Goal: Task Accomplishment & Management: Complete application form

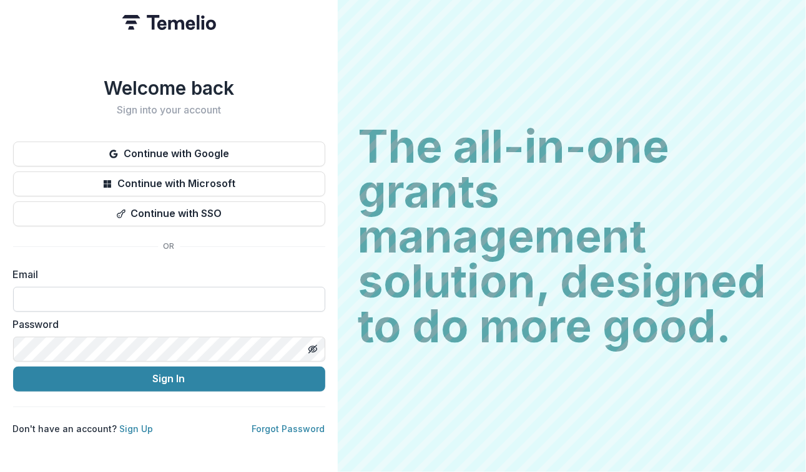
click at [188, 298] on input at bounding box center [169, 299] width 312 height 25
type input "**********"
click at [13, 367] on button "Sign In" at bounding box center [169, 379] width 312 height 25
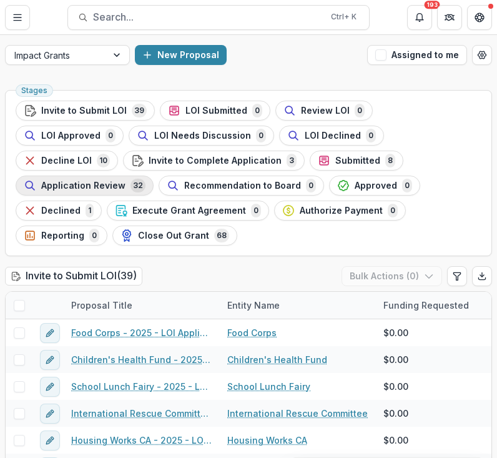
click at [154, 175] on button "Application Review 32" at bounding box center [85, 185] width 138 height 20
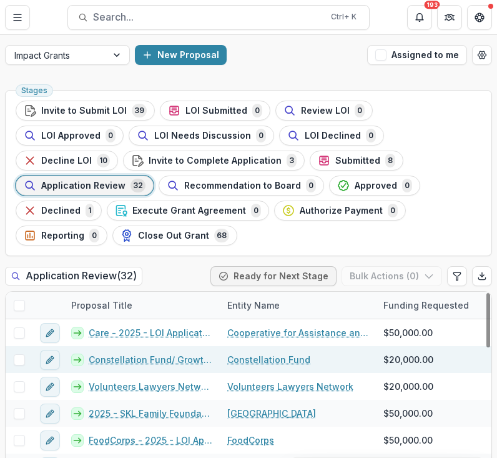
click at [149, 364] on link "Constellation Fund/ Growth Fund - 2025 - LOI Application" at bounding box center [151, 359] width 124 height 13
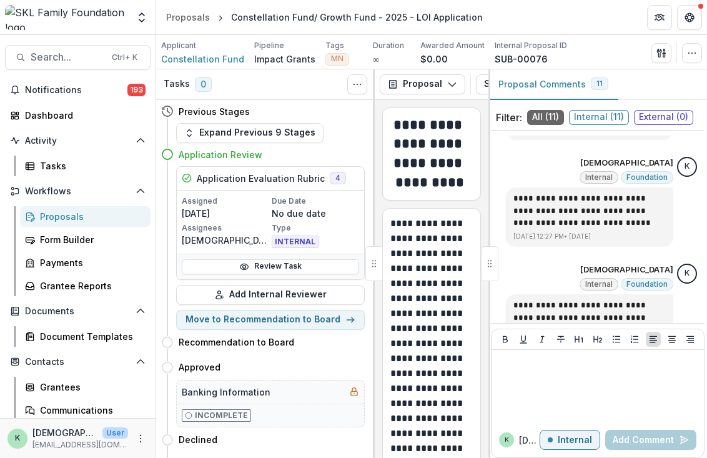
scroll to position [1016, 0]
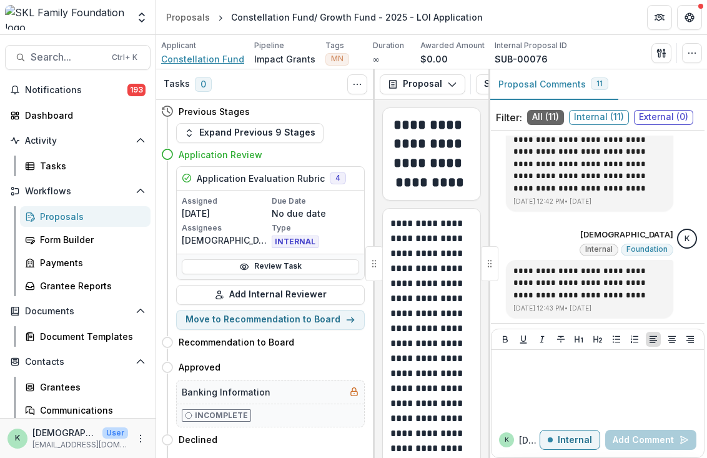
click at [191, 59] on span "Constellation Fund" at bounding box center [202, 58] width 83 height 13
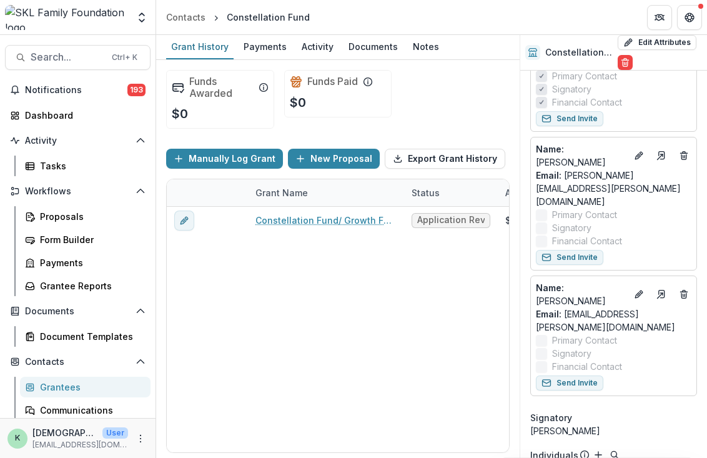
scroll to position [357, 8]
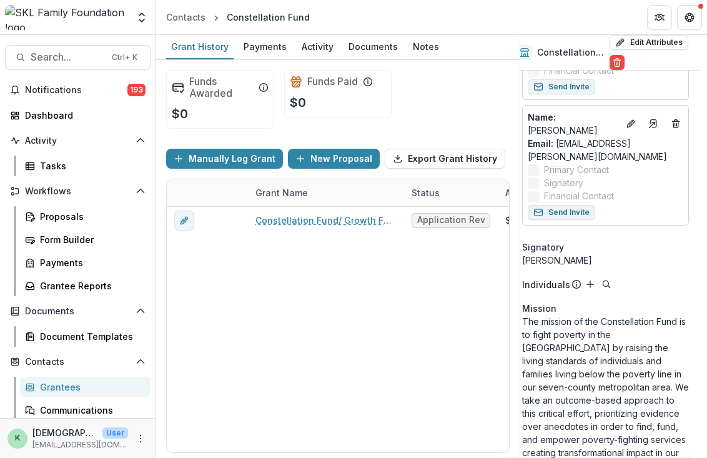
click at [56, 389] on div "Grantees" at bounding box center [90, 386] width 100 height 13
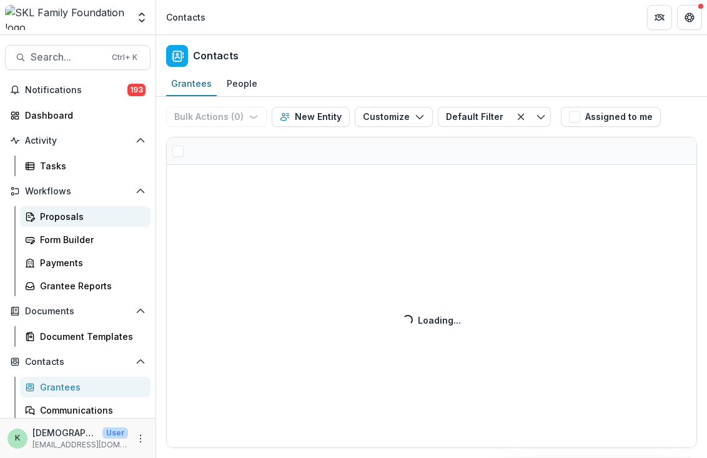
click at [53, 213] on div "Proposals" at bounding box center [90, 216] width 100 height 13
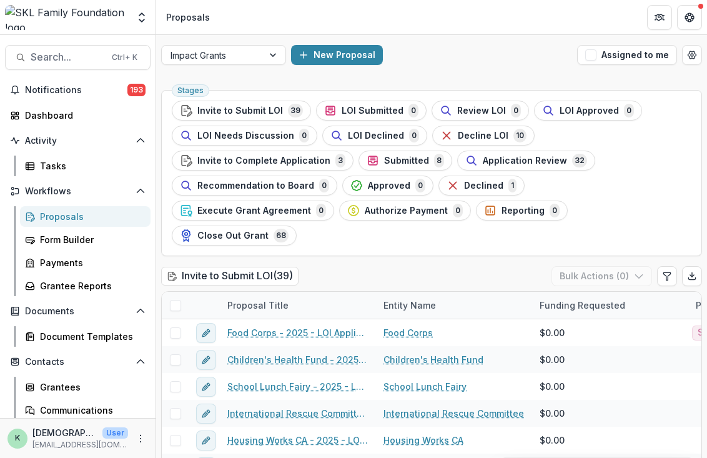
click at [316, 266] on div "Invite to Submit LOI ( 39 ) Bulk Actions ( 0 )" at bounding box center [431, 278] width 541 height 25
click at [494, 149] on ul "Stages Invite to Submit LOI 39 LOI Submitted 0 Review LOI 0 LOI Approved 0 LOI …" at bounding box center [431, 172] width 519 height 145
click at [474, 165] on div "Application Review 32" at bounding box center [526, 161] width 122 height 14
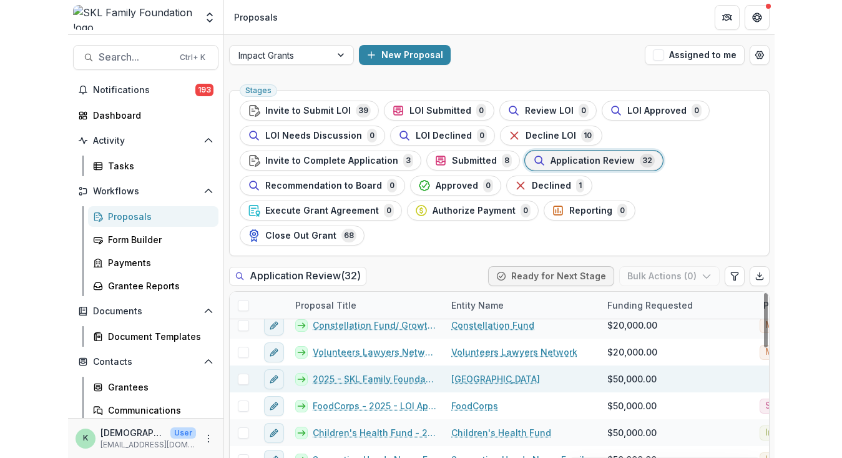
scroll to position [35, 0]
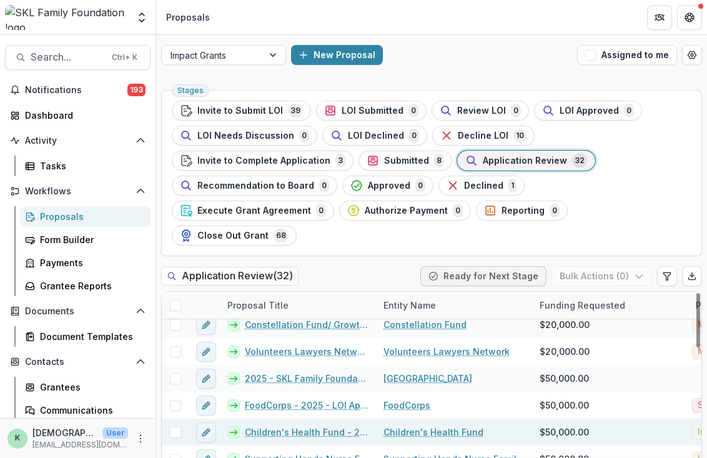
click at [316, 425] on link "Children's Health Fund - 2025 - LOI Application" at bounding box center [307, 431] width 124 height 13
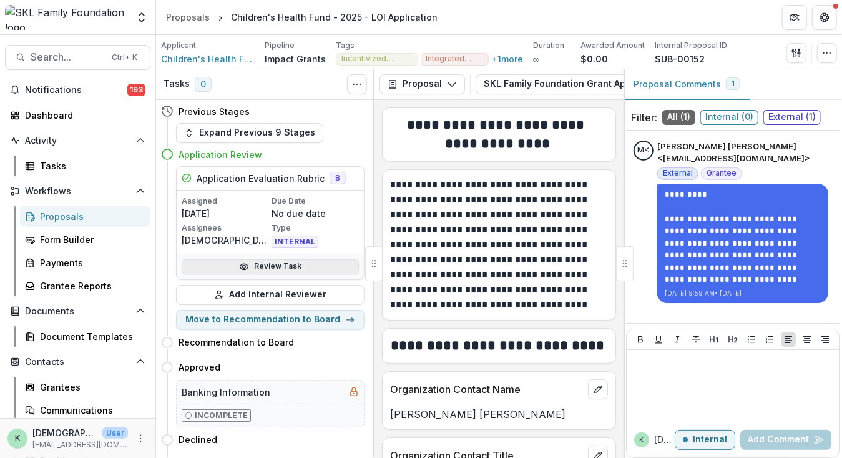
click at [247, 264] on icon at bounding box center [244, 267] width 10 height 10
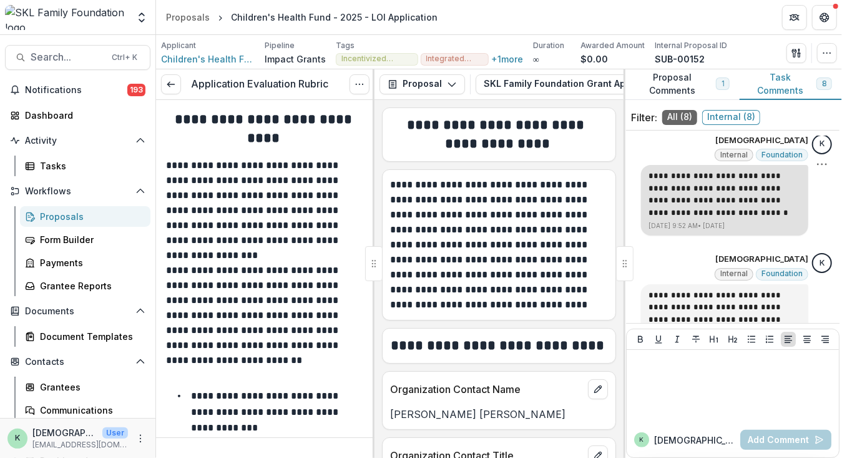
scroll to position [620, 0]
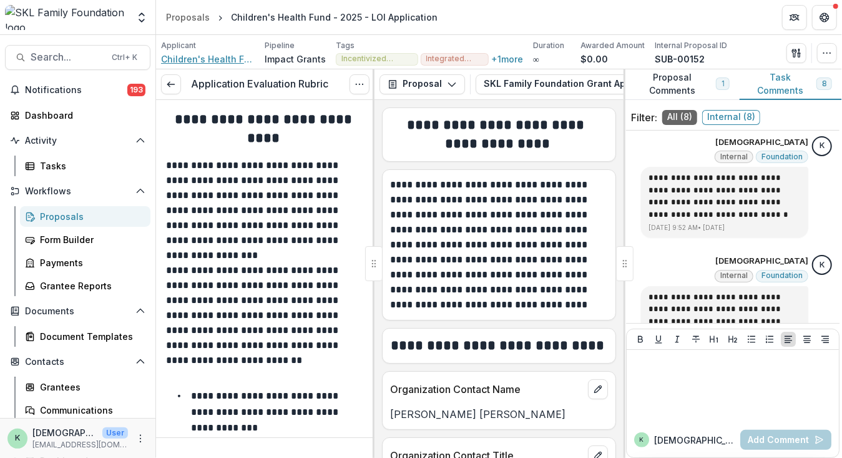
click at [221, 57] on span "Children's Health Fund" at bounding box center [208, 58] width 94 height 13
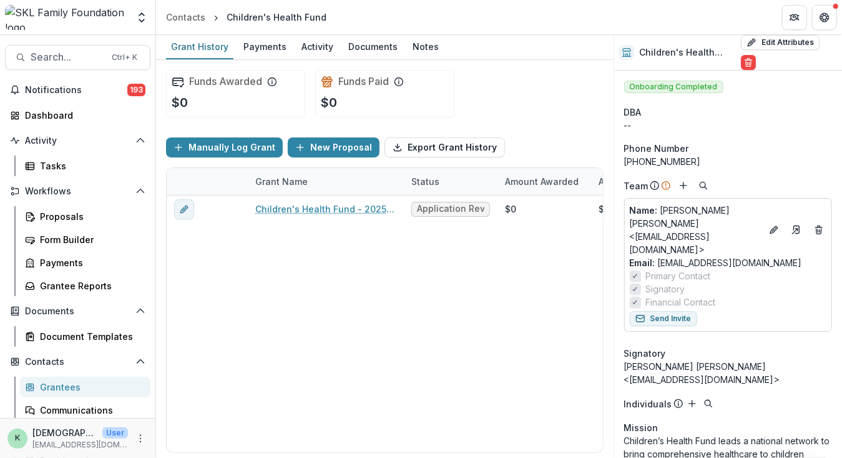
click at [55, 388] on div "Grantees" at bounding box center [90, 386] width 100 height 13
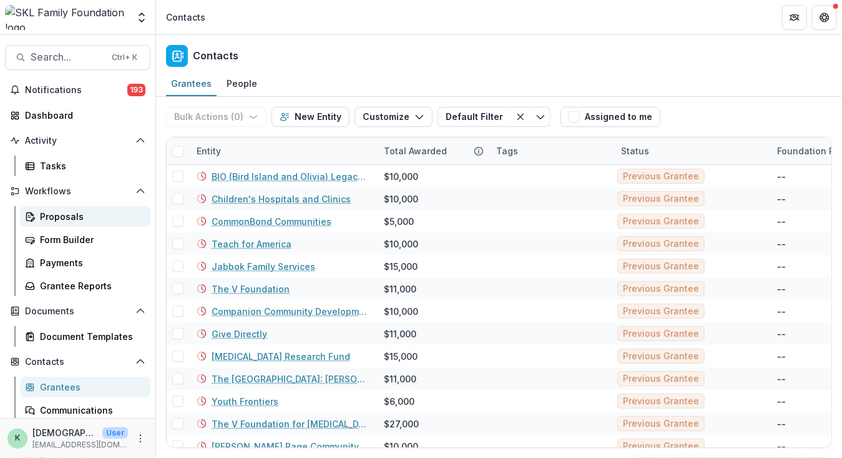
click at [55, 215] on div "Proposals" at bounding box center [90, 216] width 100 height 13
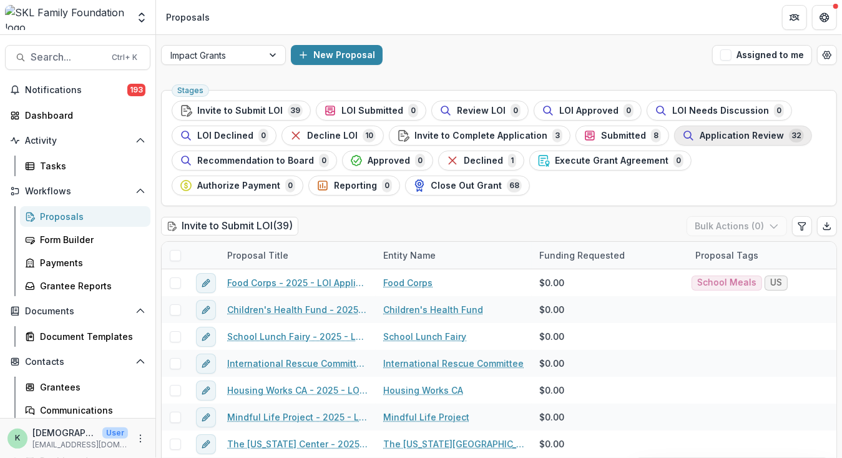
click at [700, 137] on span "Application Review" at bounding box center [742, 135] width 84 height 11
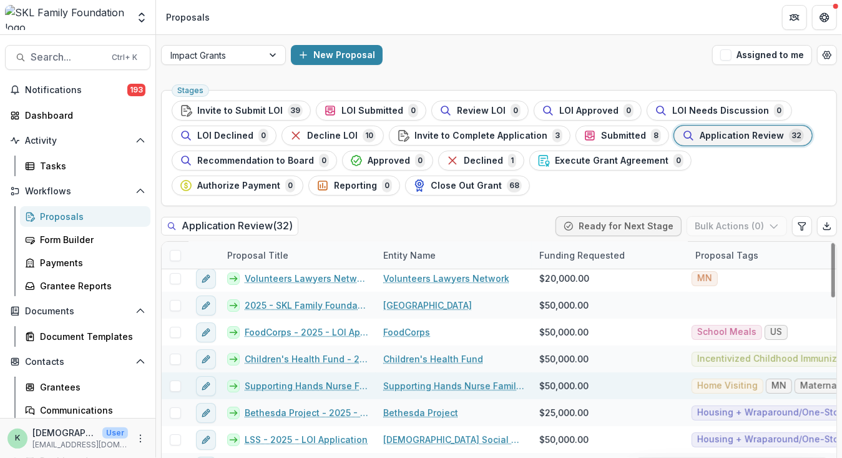
scroll to position [59, 0]
click at [422, 383] on link "Supporting Hands Nurse Family Partnership" at bounding box center [453, 384] width 141 height 13
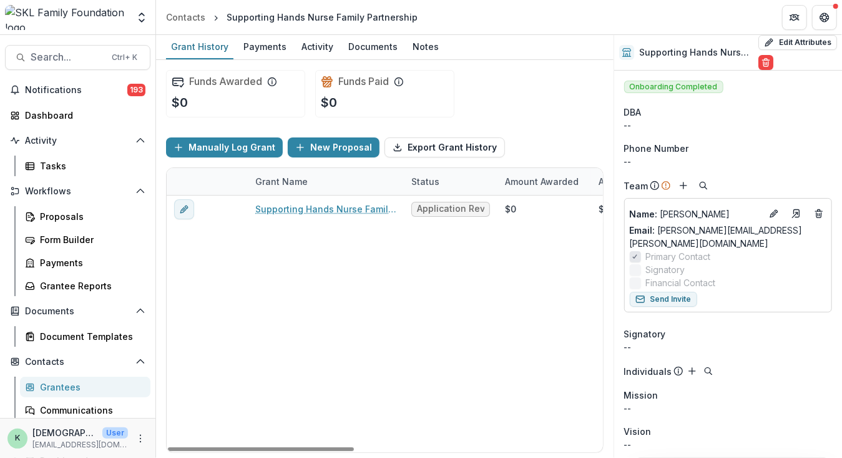
click at [64, 201] on div "Workflows Proposals Form Builder Payments Grantee Reports" at bounding box center [77, 238] width 155 height 115
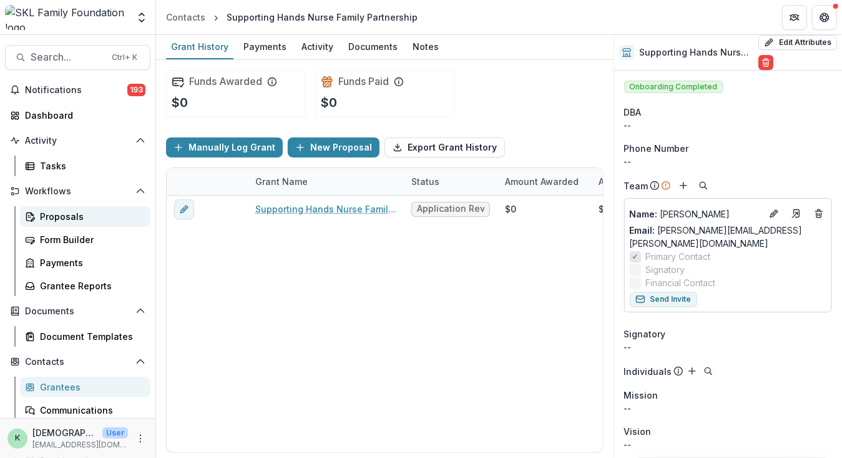
click at [47, 221] on div "Proposals" at bounding box center [90, 216] width 100 height 13
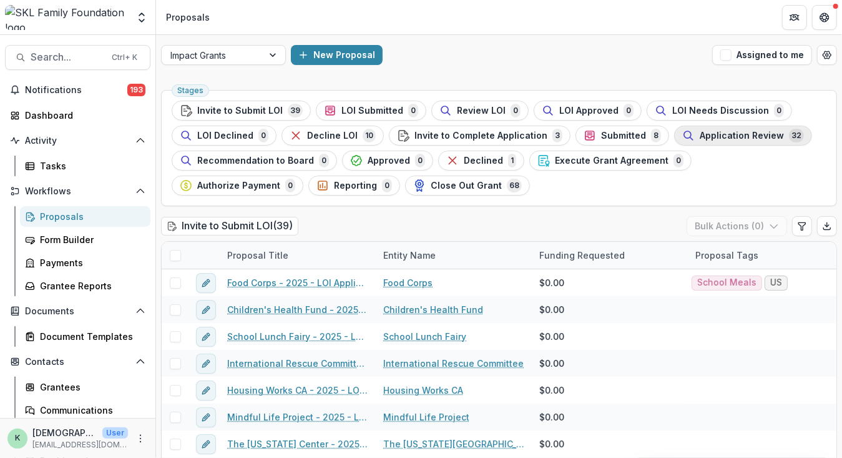
click at [720, 142] on button "Application Review 32" at bounding box center [743, 135] width 138 height 20
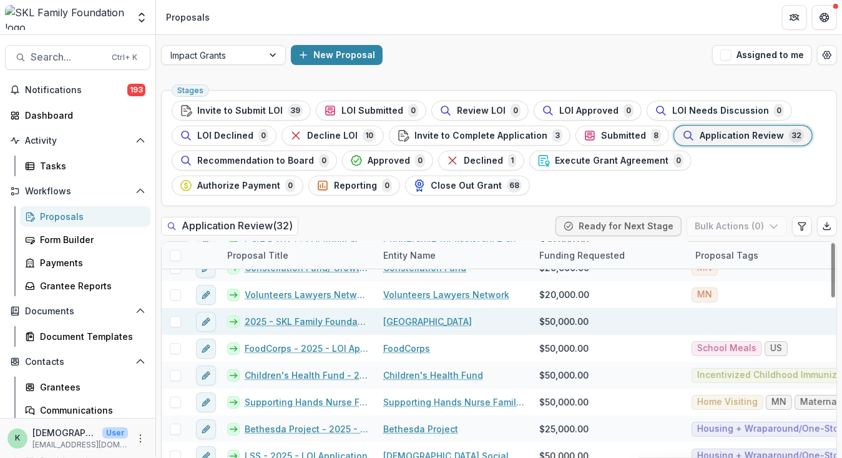
scroll to position [76, 0]
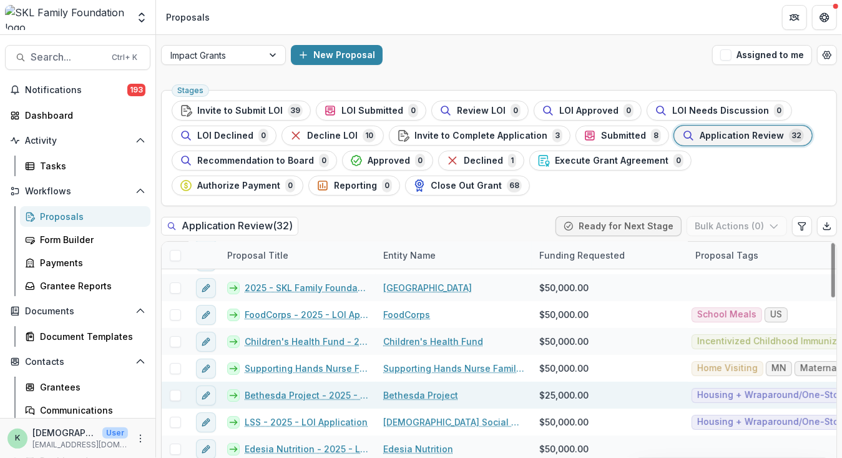
click at [323, 394] on link "Bethesda Project - 2025 - LOI Application" at bounding box center [307, 394] width 124 height 13
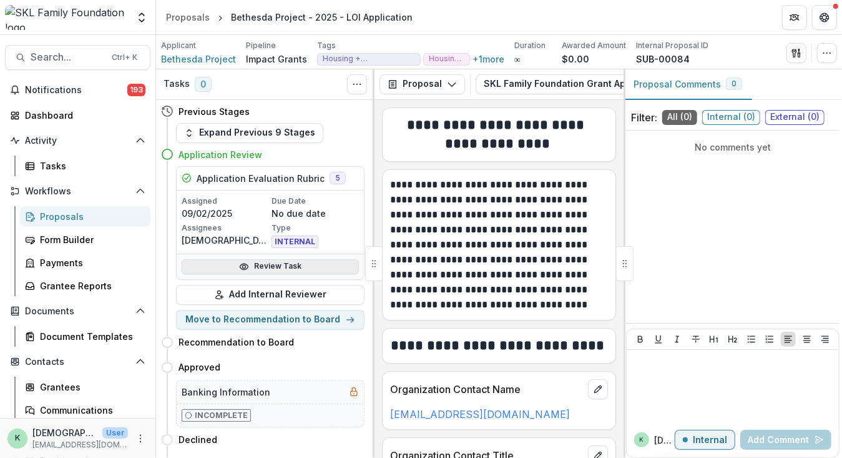
click at [281, 264] on link "Review Task" at bounding box center [270, 266] width 177 height 15
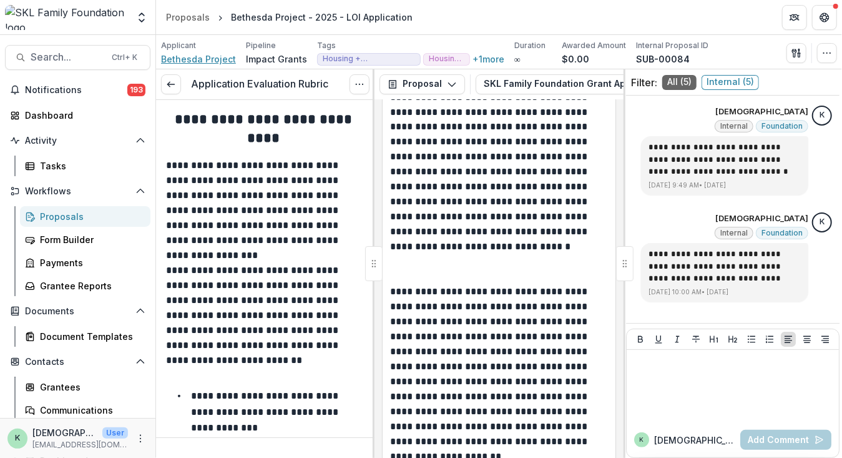
click at [187, 57] on span "Bethesda Project" at bounding box center [198, 58] width 75 height 13
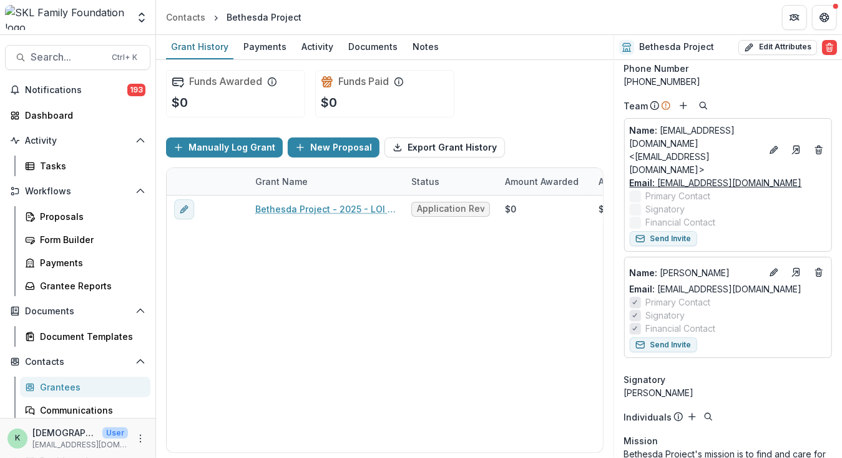
scroll to position [70, 0]
click at [57, 216] on div "Proposals" at bounding box center [90, 216] width 100 height 13
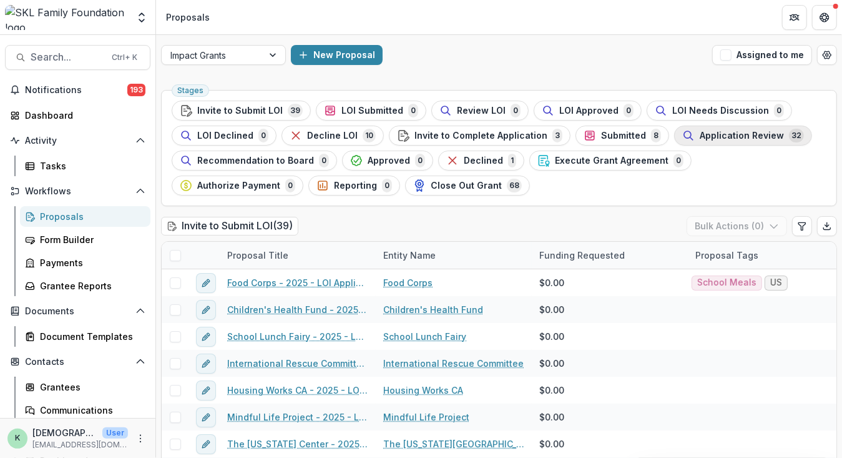
click at [700, 133] on span "Application Review" at bounding box center [742, 135] width 84 height 11
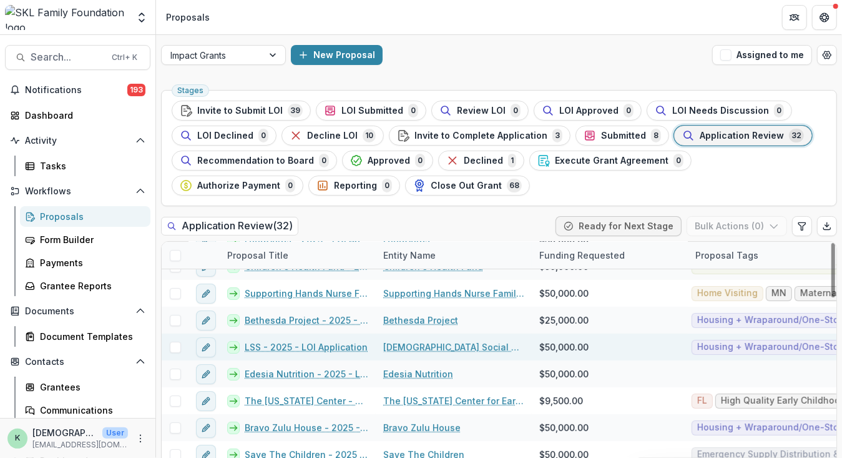
scroll to position [174, 0]
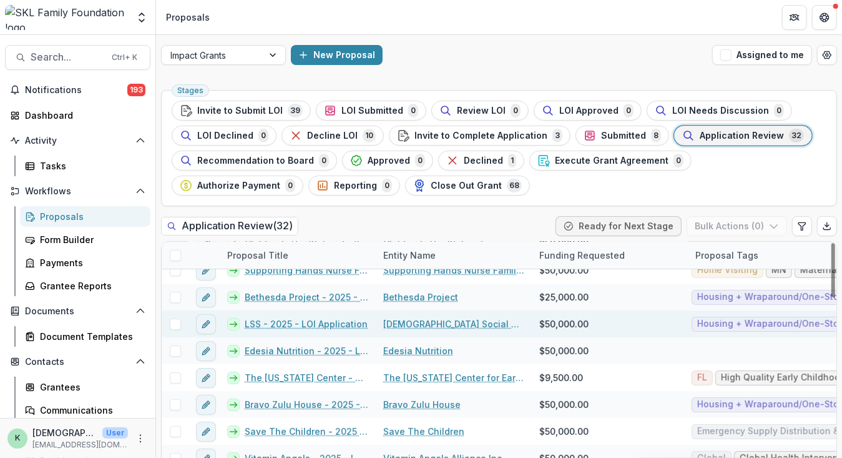
click at [394, 324] on link "Lutheran Social Service of Minnesota" at bounding box center [453, 323] width 141 height 13
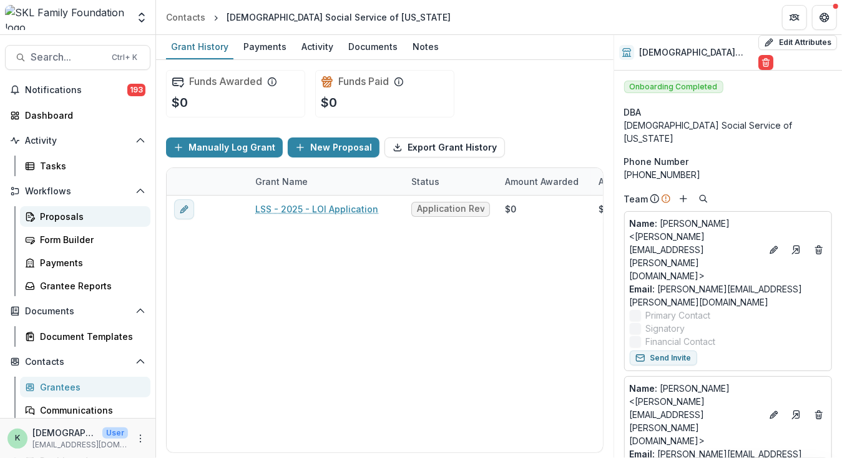
click at [71, 218] on div "Proposals" at bounding box center [90, 216] width 100 height 13
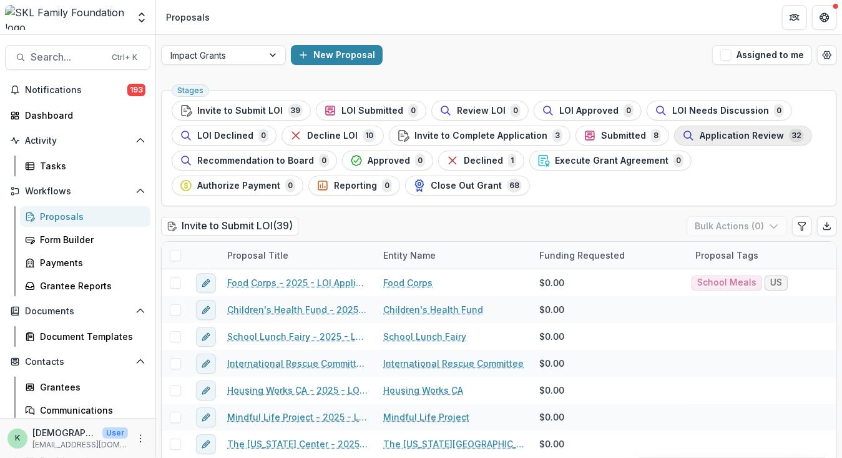
click at [712, 133] on span "Application Review" at bounding box center [742, 135] width 84 height 11
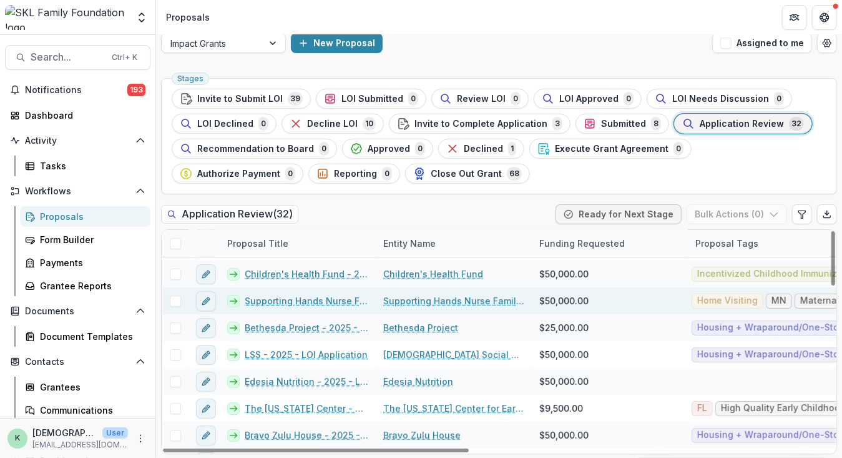
scroll to position [131, 0]
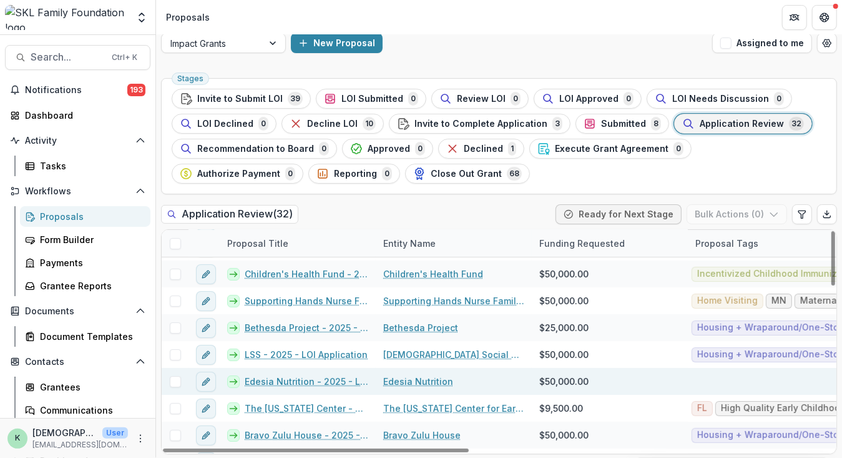
click at [327, 378] on link "Edesia Nutrition - 2025 - LOI Application" at bounding box center [307, 380] width 124 height 13
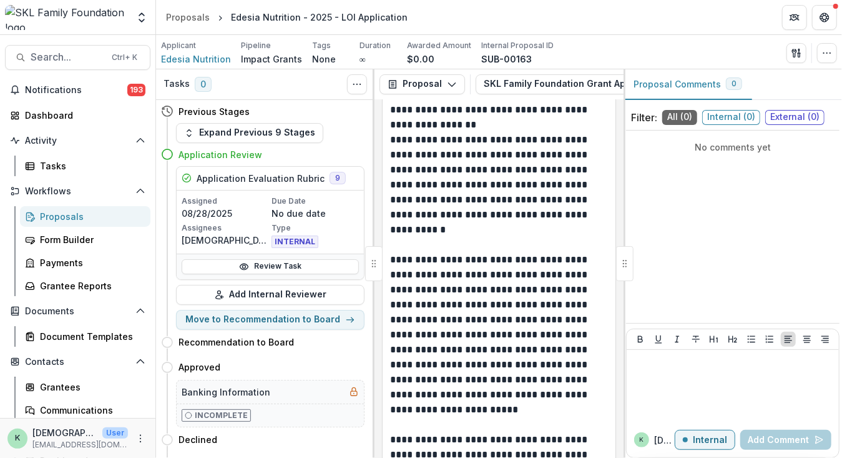
scroll to position [1903, 0]
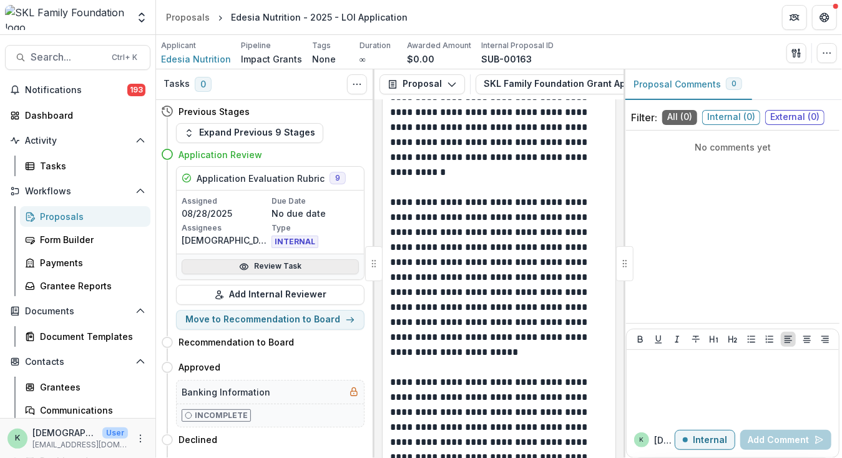
click at [241, 268] on icon at bounding box center [244, 267] width 10 height 10
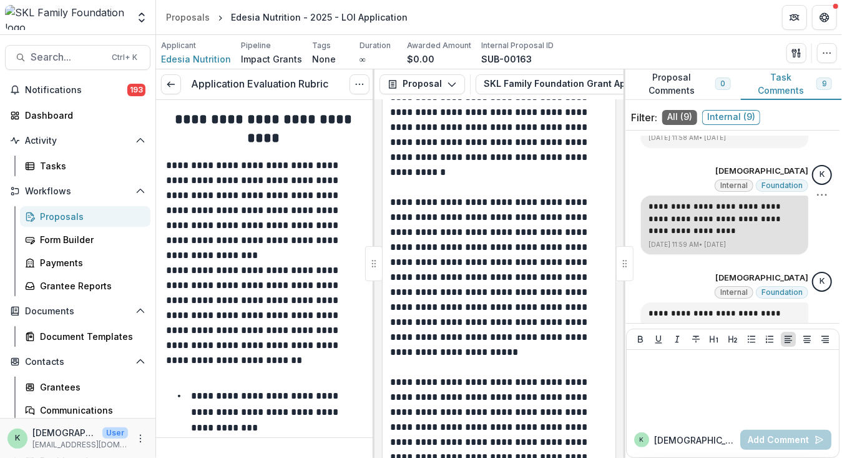
scroll to position [729, 0]
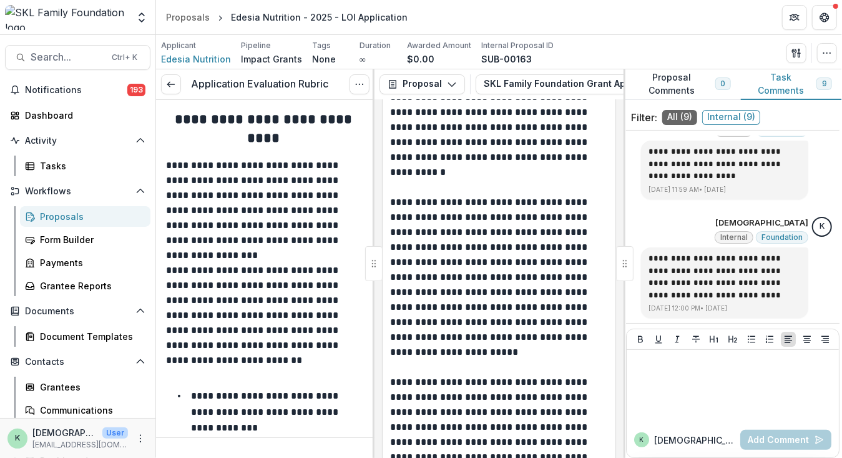
click at [242, 240] on p "**********" at bounding box center [263, 210] width 195 height 105
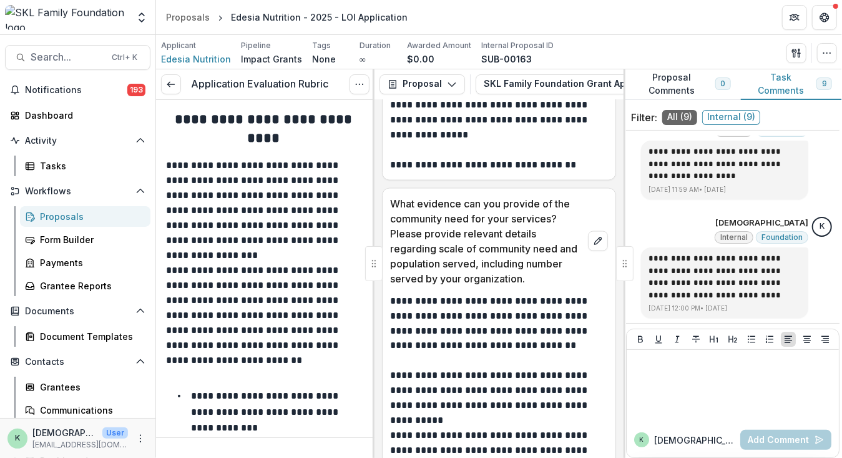
scroll to position [3667, 0]
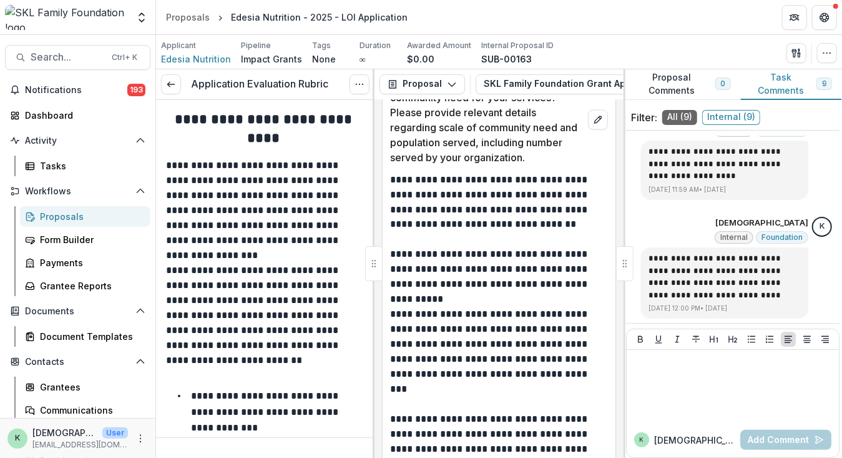
click at [84, 214] on div "Proposals" at bounding box center [90, 216] width 100 height 13
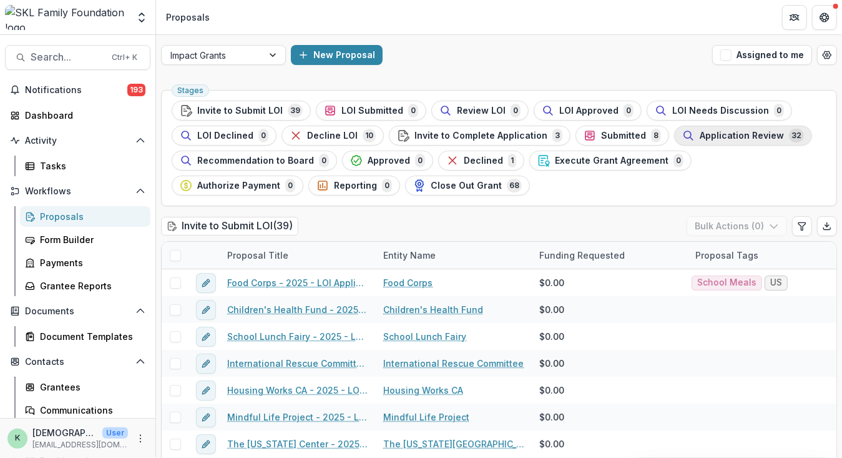
click at [708, 137] on span "Application Review" at bounding box center [742, 135] width 84 height 11
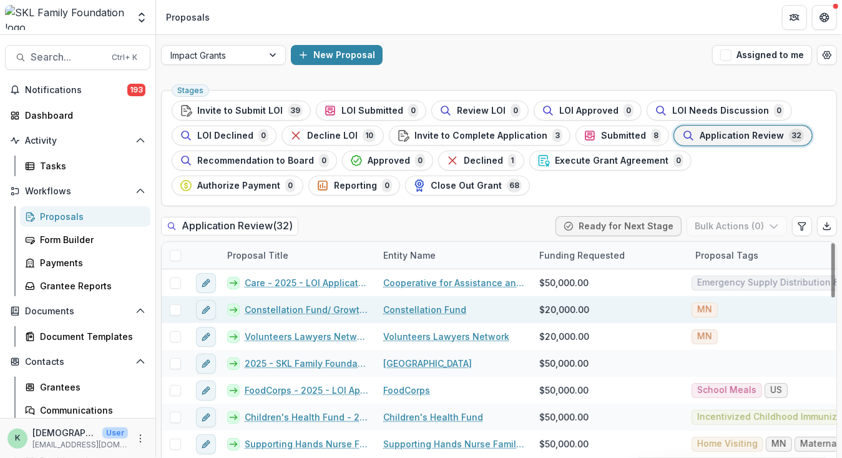
click at [341, 305] on link "Constellation Fund/ Growth Fund - 2025 - LOI Application" at bounding box center [307, 309] width 124 height 13
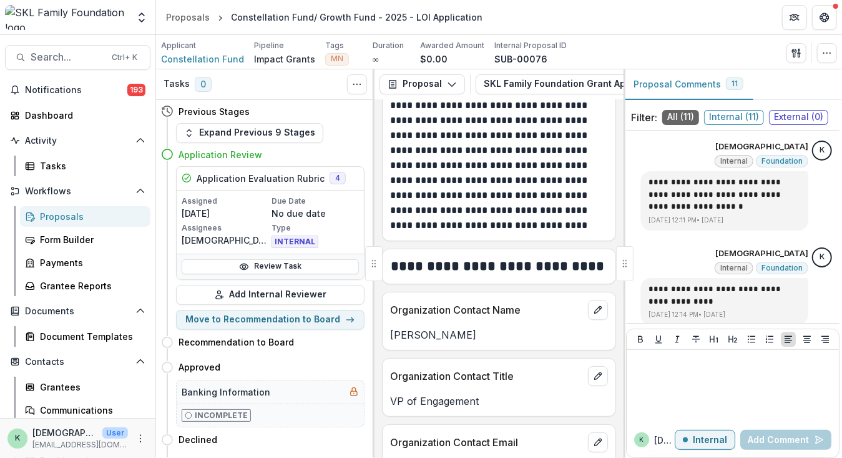
scroll to position [218, 0]
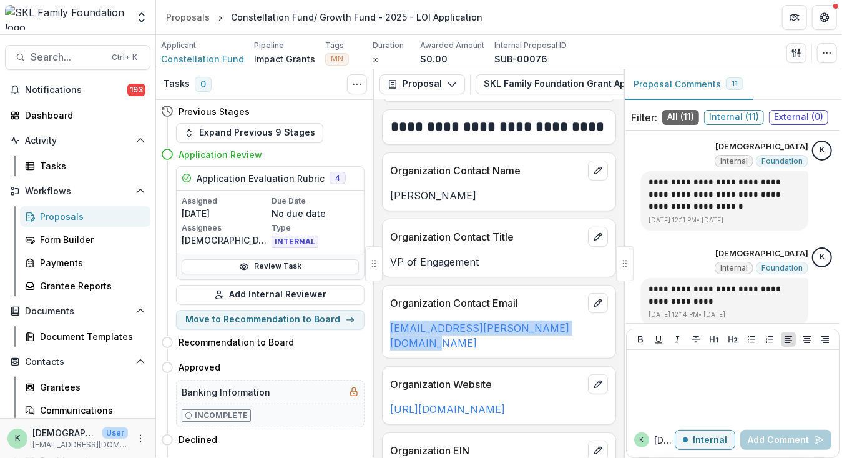
drag, startPoint x: 387, startPoint y: 326, endPoint x: 561, endPoint y: 331, distance: 174.2
click at [561, 331] on div "blaire.molitor@constellationfund.org" at bounding box center [499, 335] width 233 height 30
copy link "blaire.molitor@constellationfund.org"
click at [39, 215] on link "Proposals" at bounding box center [85, 216] width 130 height 21
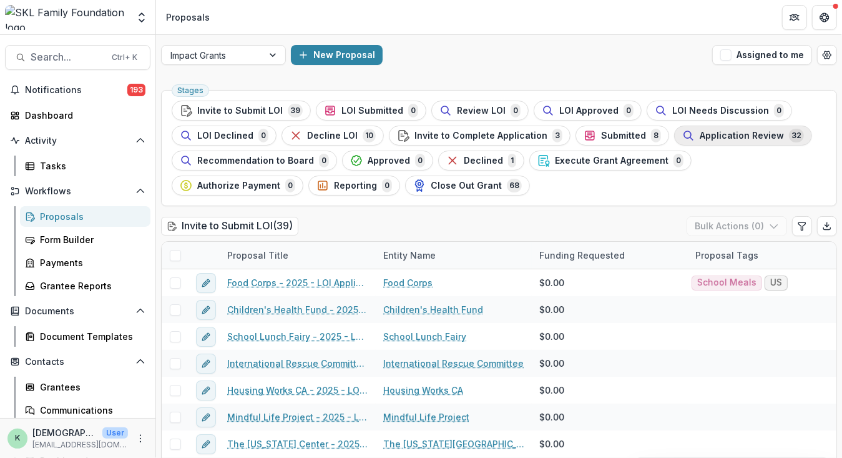
click at [720, 130] on span "Application Review" at bounding box center [742, 135] width 84 height 11
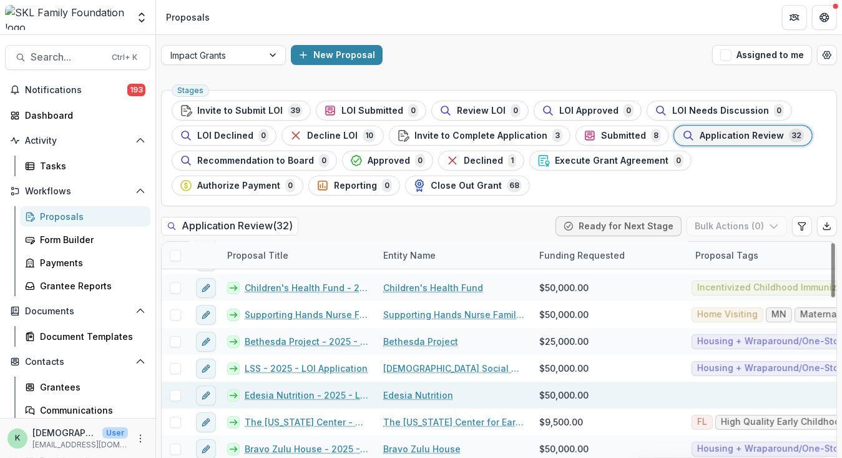
scroll to position [184, 0]
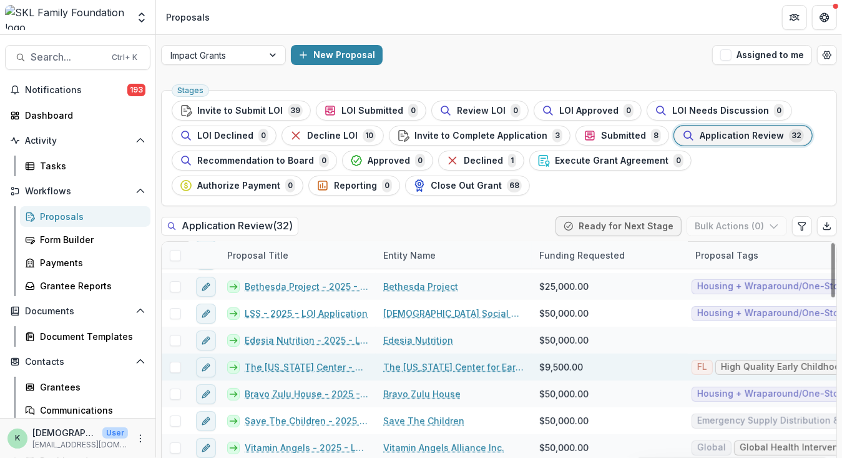
click at [311, 368] on link "The Florida Center - 2025 - LOI Application" at bounding box center [307, 366] width 124 height 13
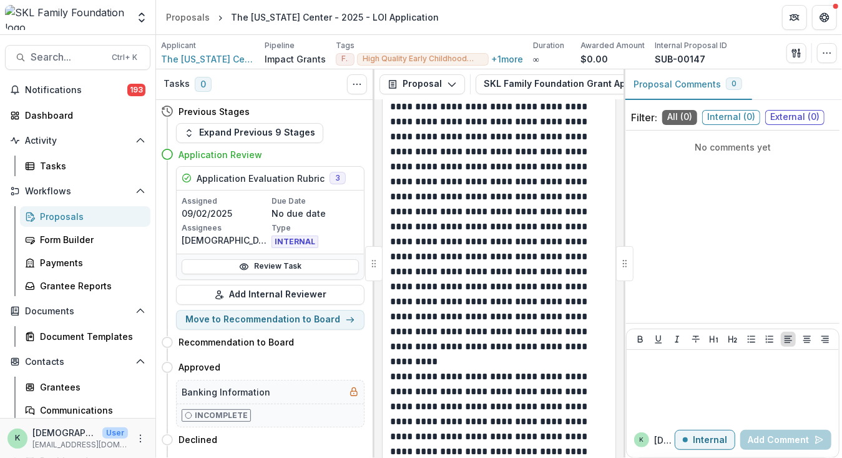
scroll to position [1713, 0]
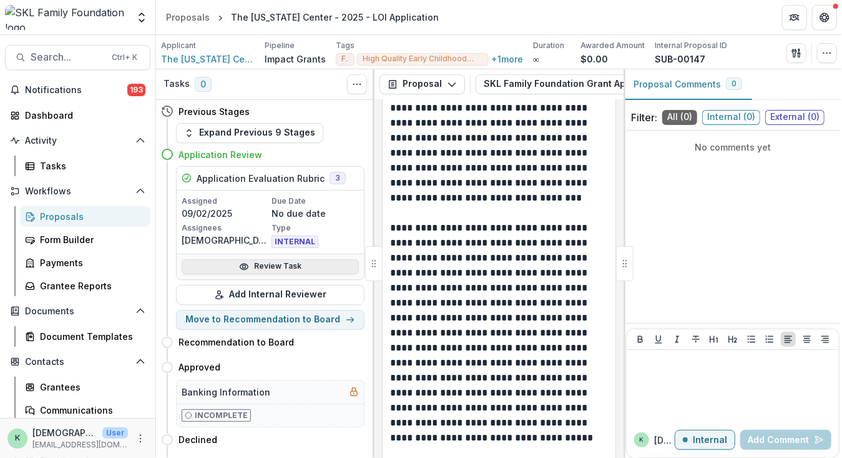
click at [244, 262] on icon at bounding box center [244, 267] width 10 height 10
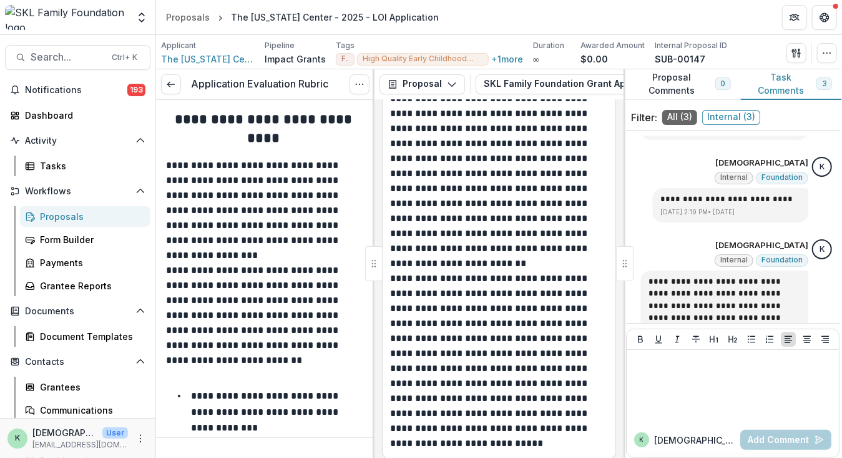
scroll to position [5127, 0]
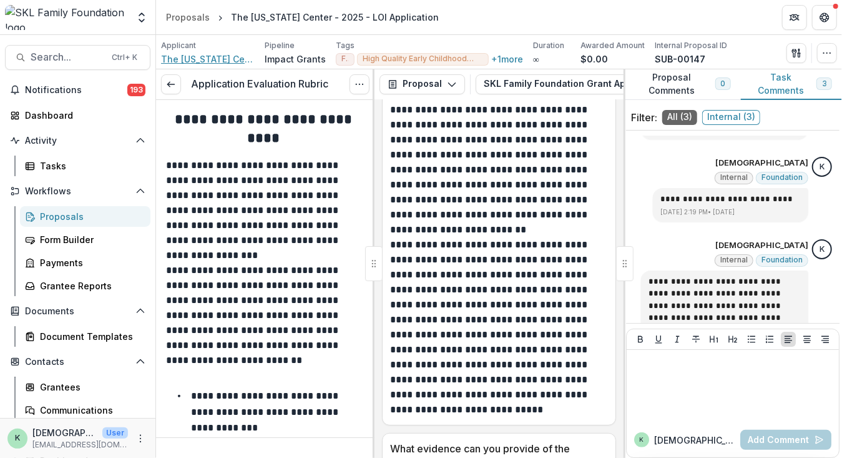
click at [198, 59] on span "The Florida Center for Early Childhood" at bounding box center [208, 58] width 94 height 13
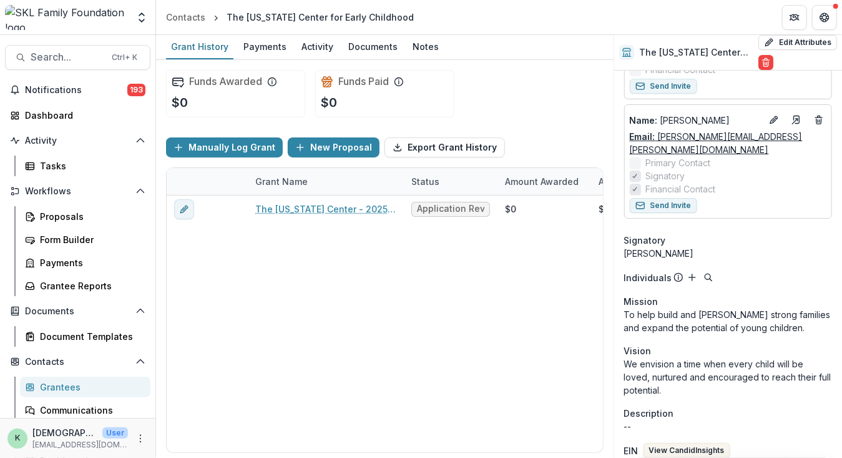
scroll to position [227, 0]
click at [50, 387] on div "Grantees" at bounding box center [90, 386] width 100 height 13
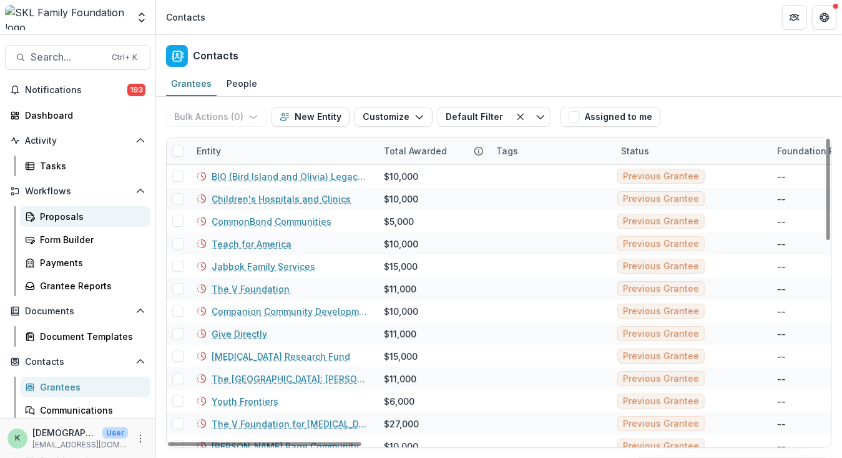
click at [60, 215] on div "Proposals" at bounding box center [90, 216] width 100 height 13
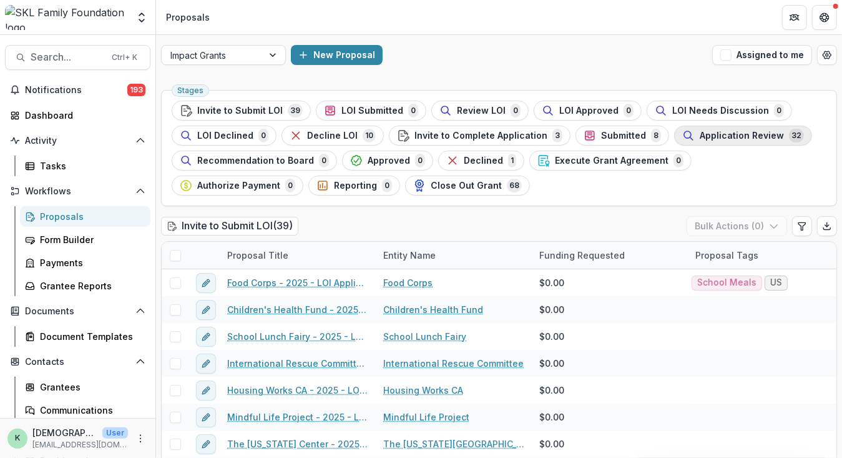
click at [727, 134] on span "Application Review" at bounding box center [742, 135] width 84 height 11
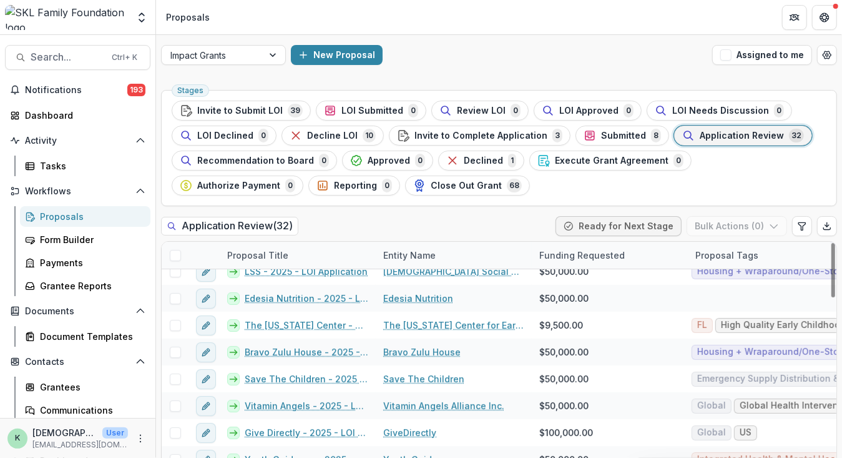
scroll to position [227, 0]
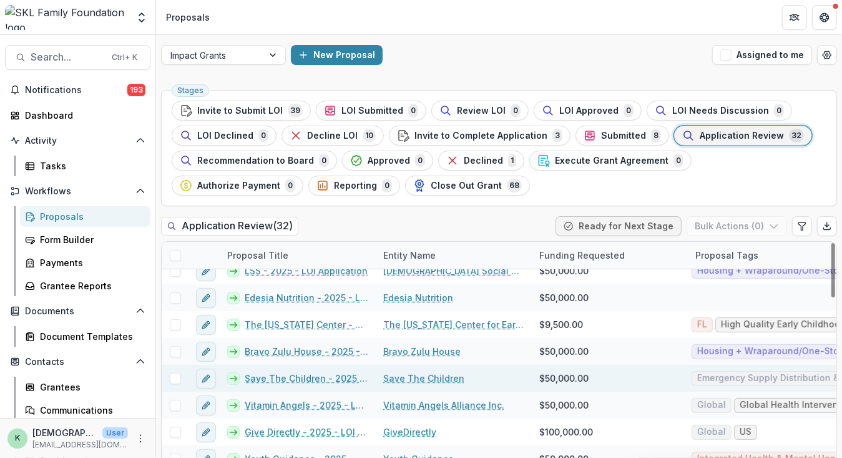
click at [301, 375] on link "Save The Children - 2025 - LOI Application" at bounding box center [307, 377] width 124 height 13
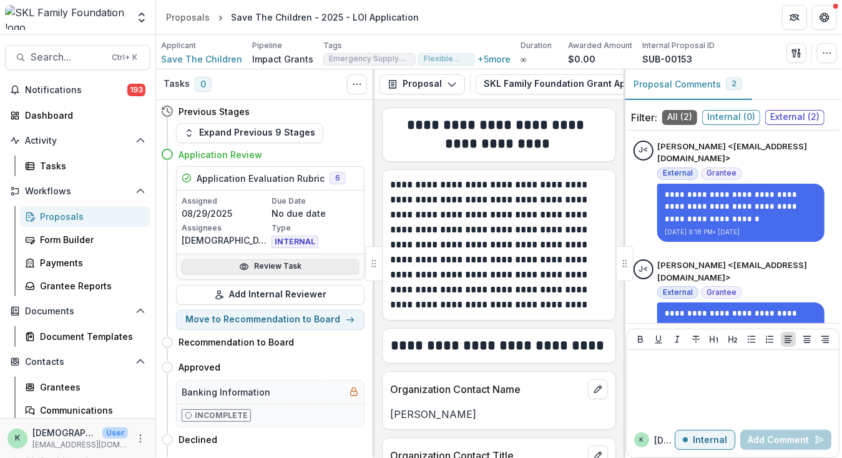
click at [291, 267] on link "Review Task" at bounding box center [270, 266] width 177 height 15
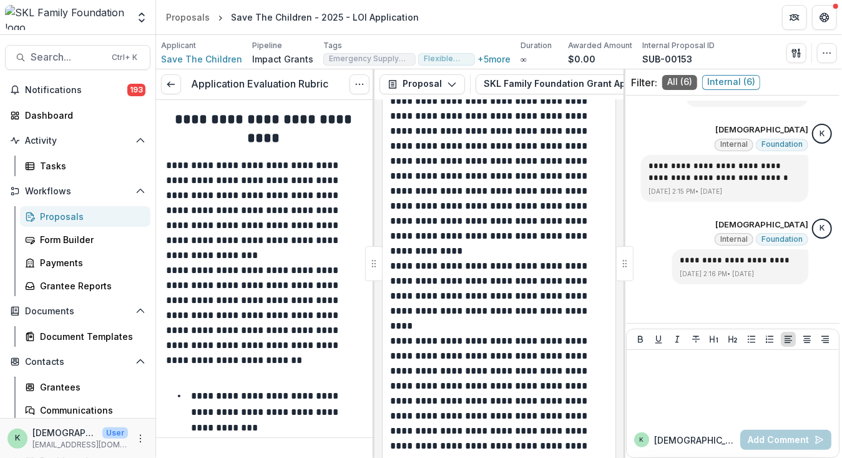
scroll to position [1360, 0]
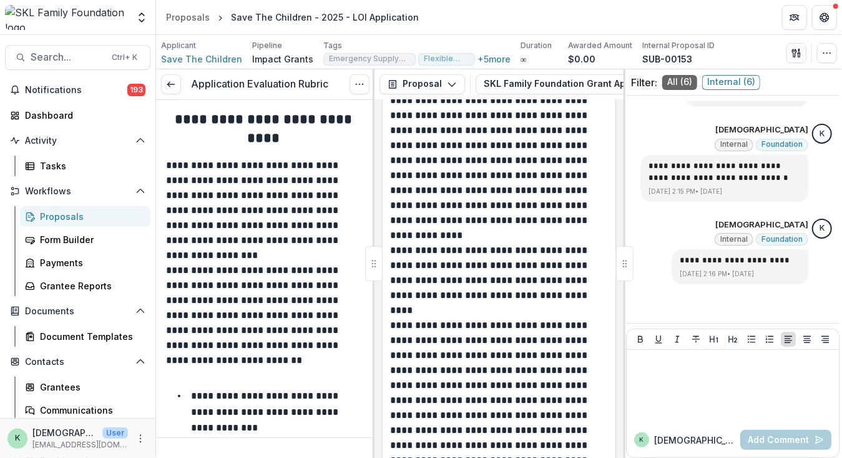
click at [74, 219] on div "Proposals" at bounding box center [90, 216] width 100 height 13
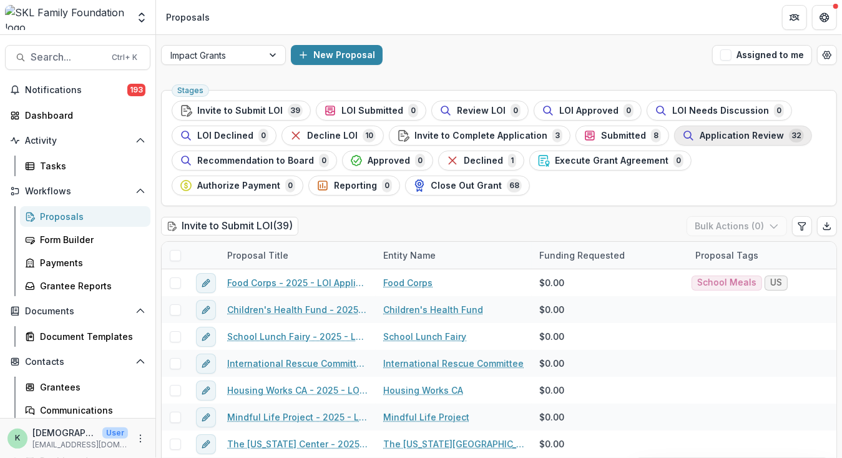
click at [701, 135] on span "Application Review" at bounding box center [742, 135] width 84 height 11
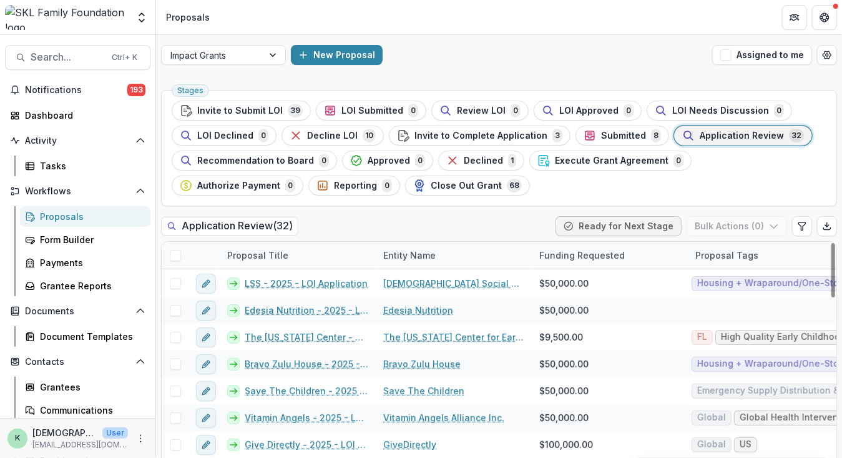
scroll to position [233, 0]
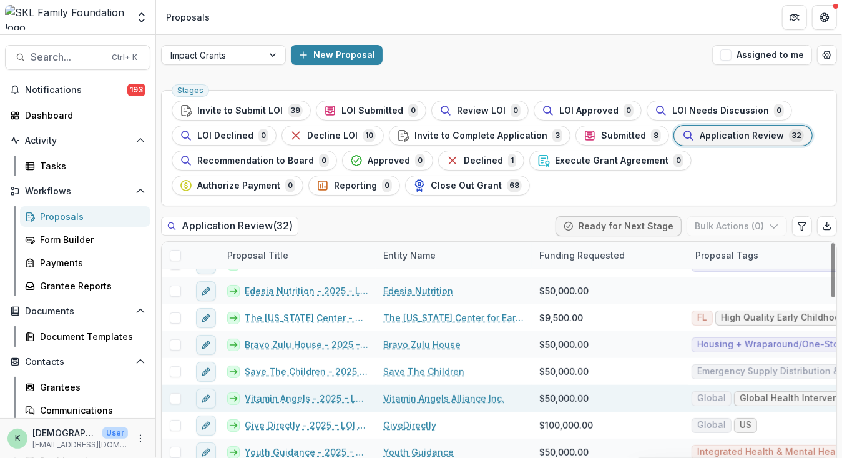
click at [325, 394] on link "Vitamin Angels - 2025 - LOI Application" at bounding box center [307, 397] width 124 height 13
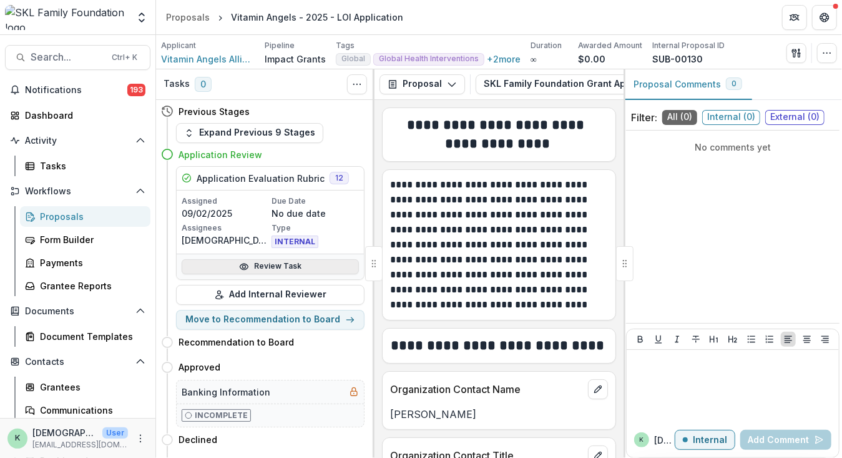
click at [240, 262] on icon at bounding box center [244, 267] width 10 height 10
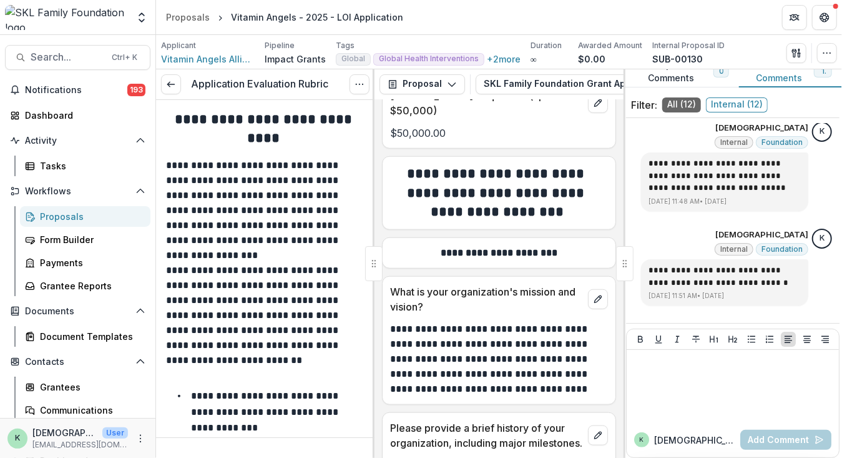
scroll to position [697, 0]
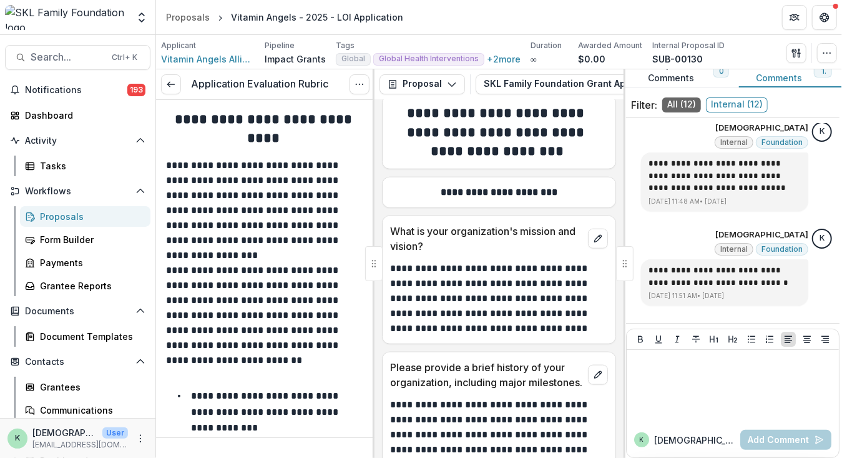
click at [67, 212] on div "Proposals" at bounding box center [90, 216] width 100 height 13
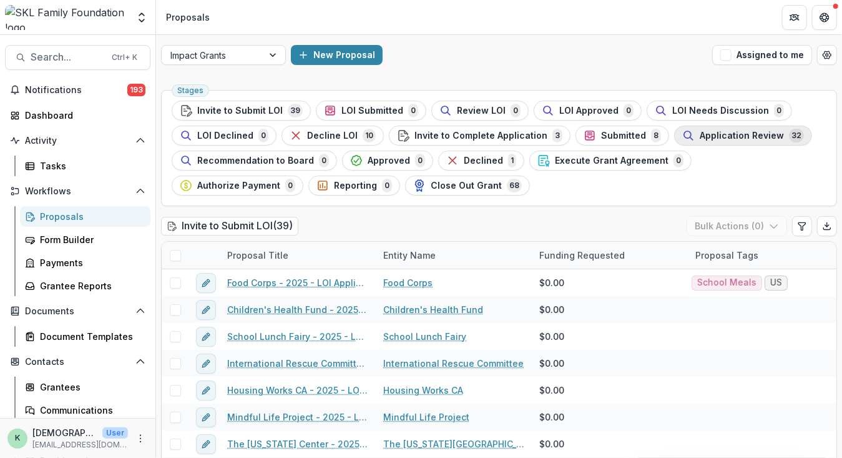
click at [712, 134] on span "Application Review" at bounding box center [742, 135] width 84 height 11
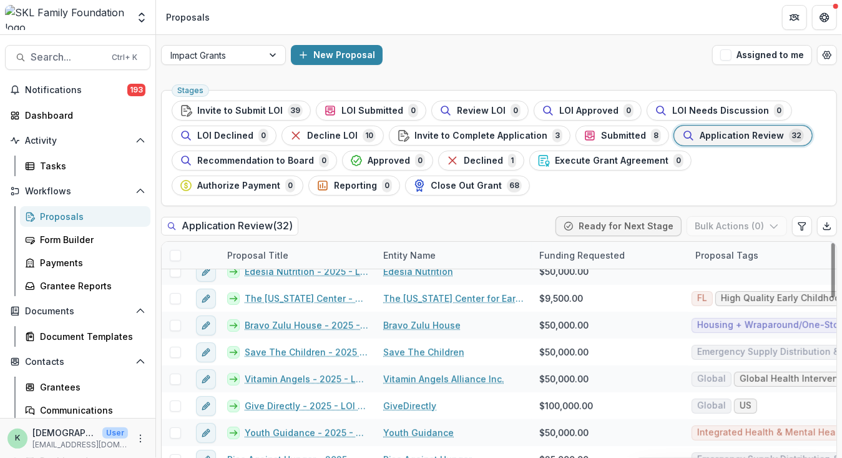
scroll to position [308, 0]
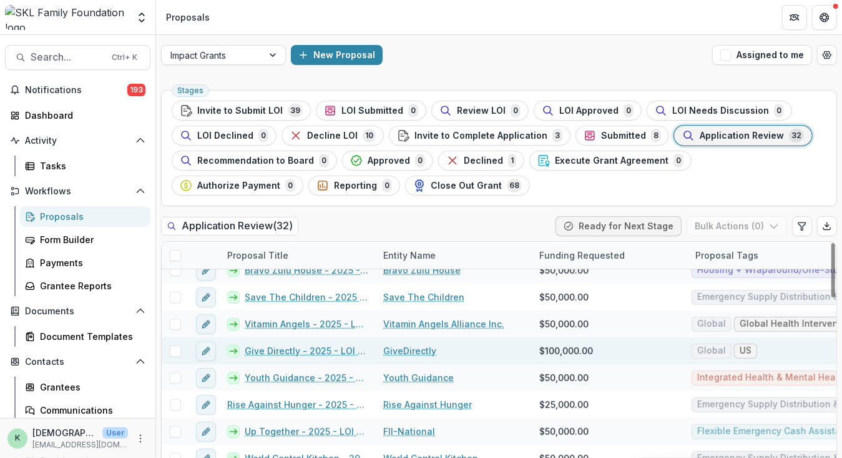
click at [307, 348] on link "Give Directly - 2025 - LOI Application" at bounding box center [307, 350] width 124 height 13
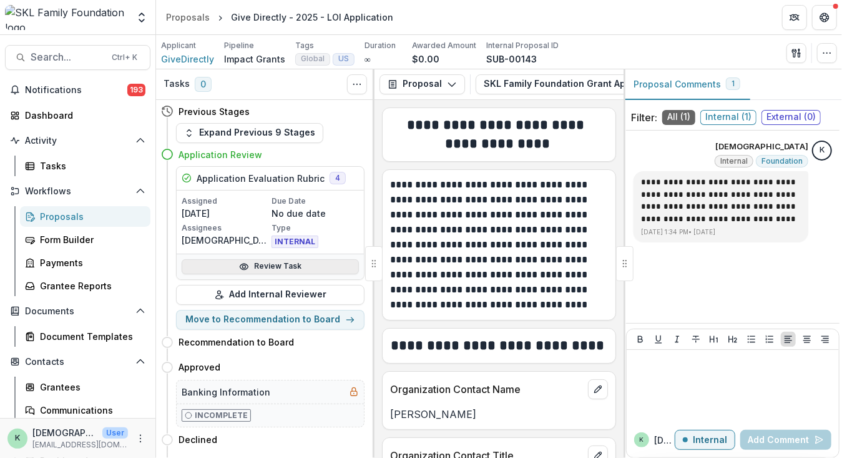
click at [280, 264] on link "Review Task" at bounding box center [270, 266] width 177 height 15
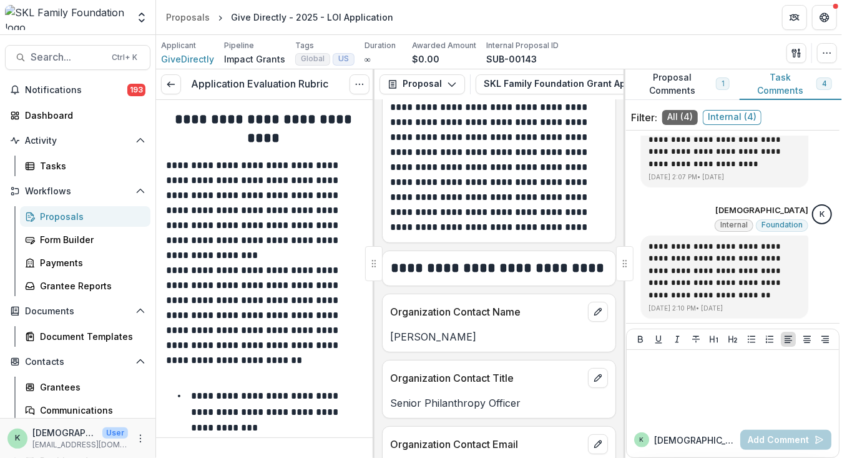
scroll to position [78, 0]
click at [82, 209] on link "Proposals" at bounding box center [85, 216] width 130 height 21
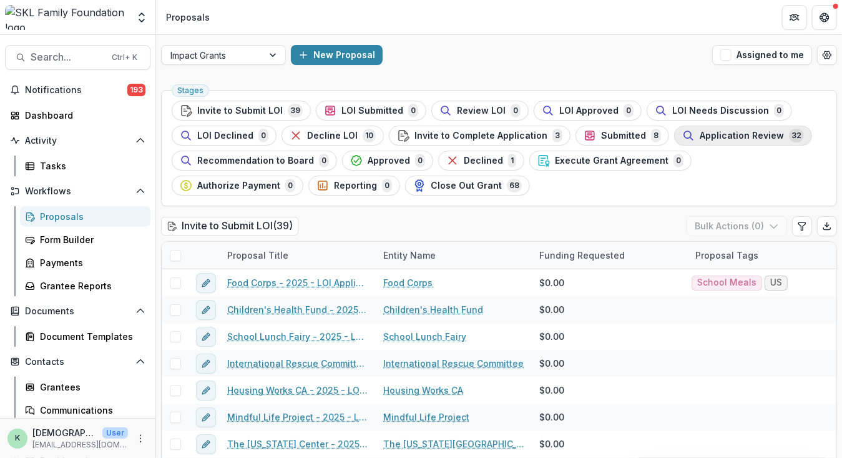
click at [704, 135] on span "Application Review" at bounding box center [742, 135] width 84 height 11
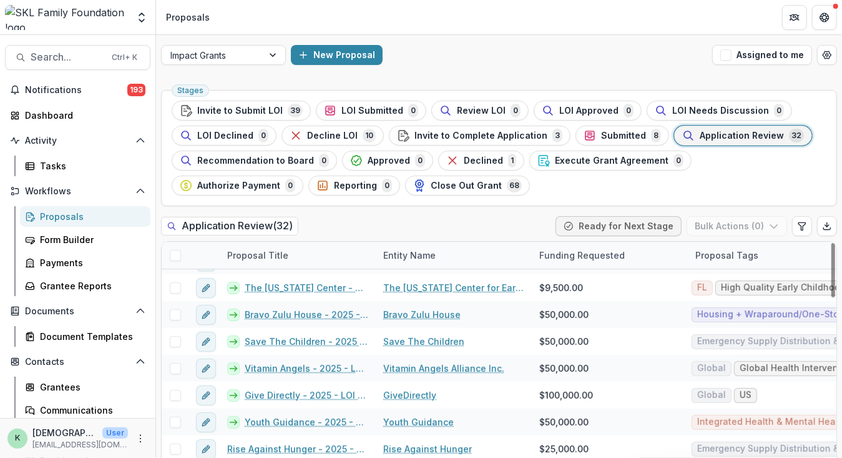
scroll to position [304, 0]
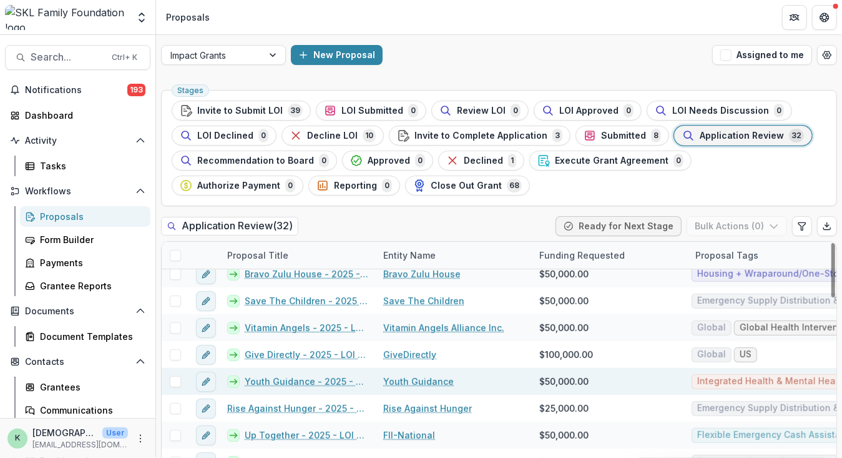
click at [315, 378] on link "Youth Guidance - 2025 - LOI Application" at bounding box center [307, 380] width 124 height 13
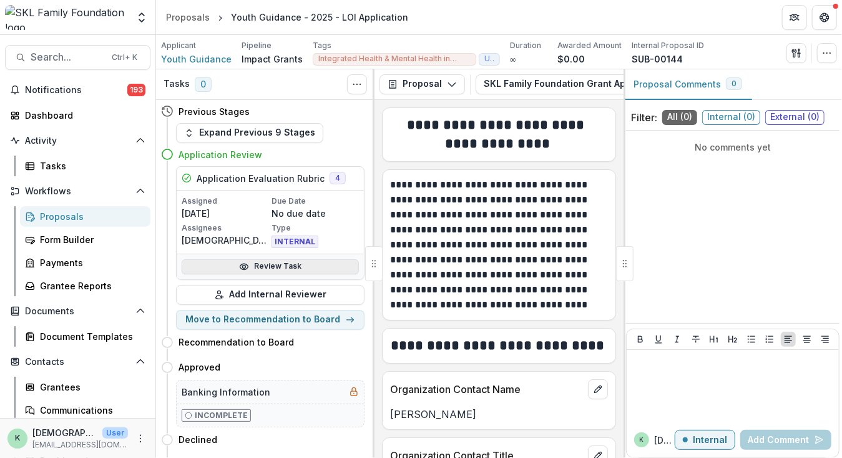
click at [265, 268] on link "Review Task" at bounding box center [270, 266] width 177 height 15
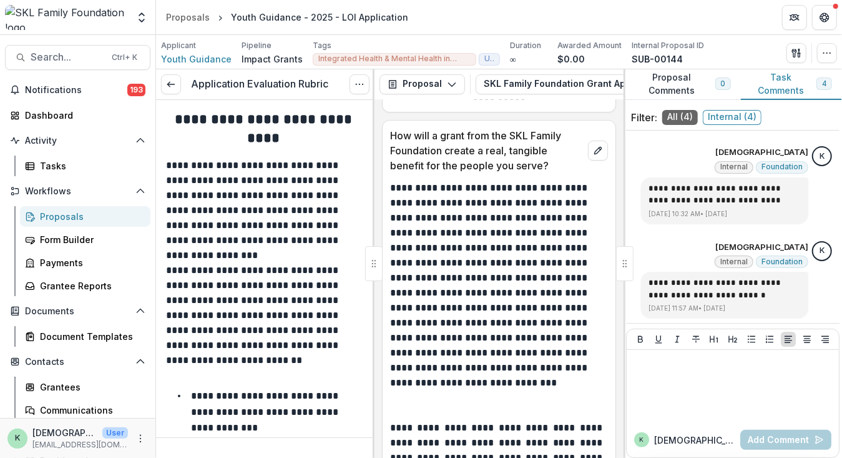
scroll to position [4923, 0]
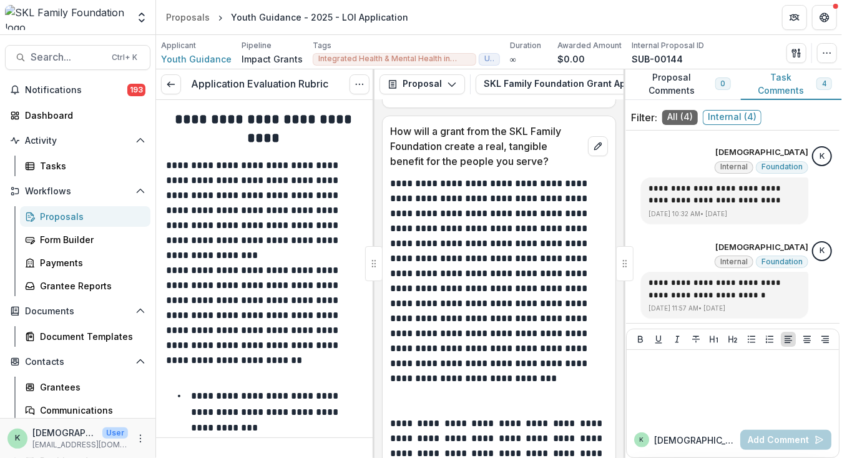
click at [565, 218] on p "**********" at bounding box center [497, 288] width 215 height 225
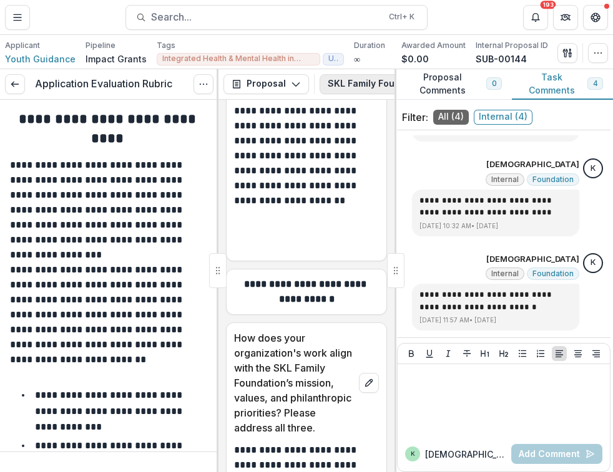
scroll to position [180, 0]
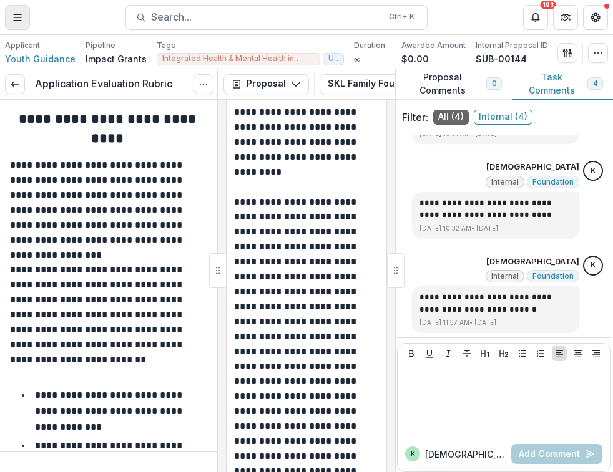
click at [22, 13] on icon "Toggle Menu" at bounding box center [17, 17] width 10 height 10
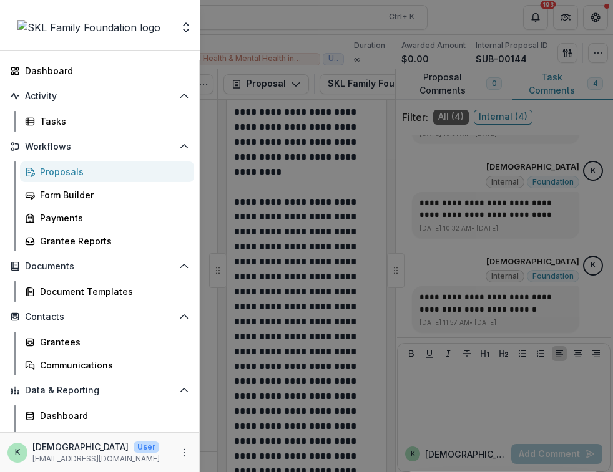
click at [69, 169] on div "Proposals" at bounding box center [112, 171] width 144 height 13
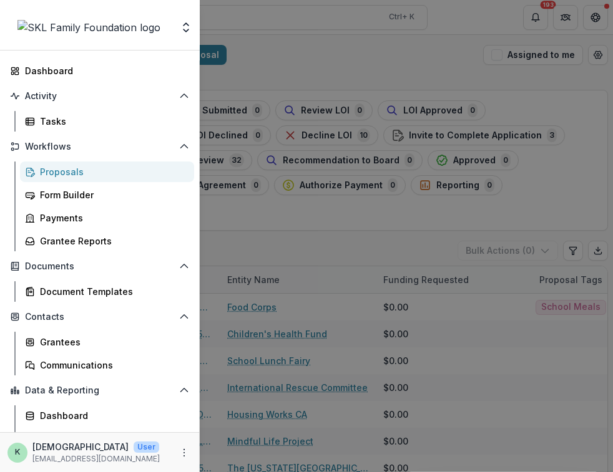
click at [302, 252] on div "Foundations SKL Family Foundation Nonprofits kristen non profit Team Settings A…" at bounding box center [306, 236] width 613 height 472
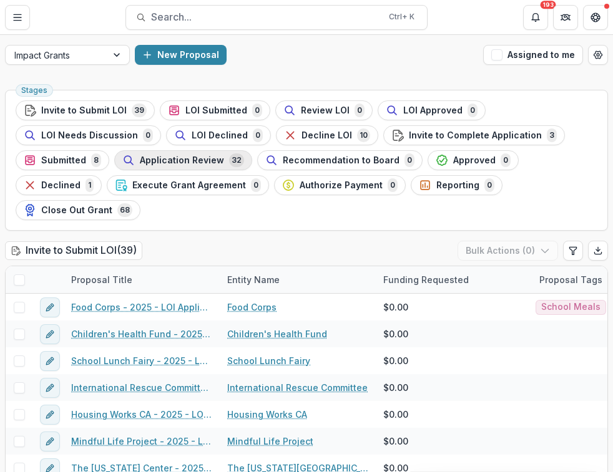
click at [184, 163] on span "Application Review" at bounding box center [182, 160] width 84 height 11
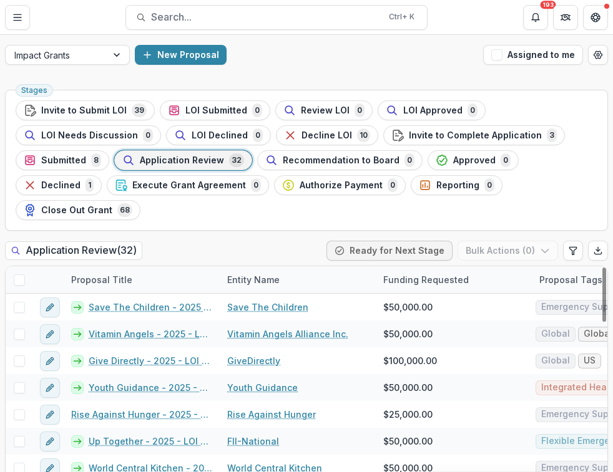
scroll to position [340, 0]
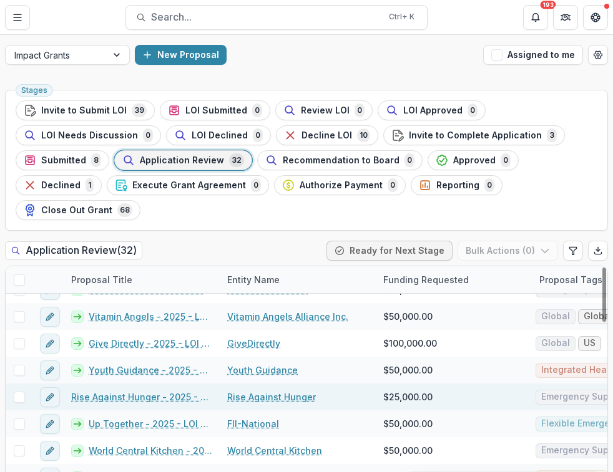
click at [111, 391] on link "Rise Against Hunger - 2025 - LOI Application" at bounding box center [141, 397] width 141 height 13
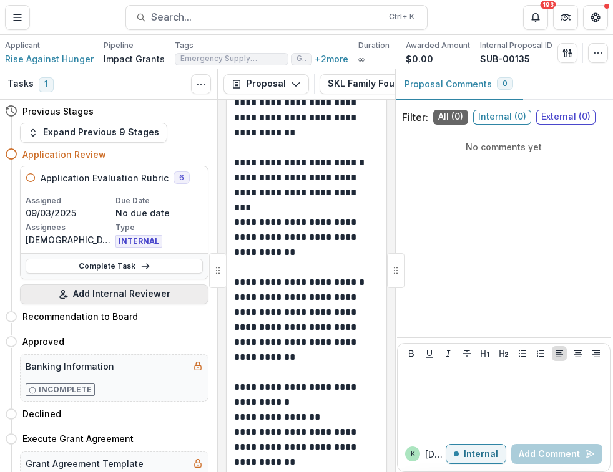
scroll to position [17048, 0]
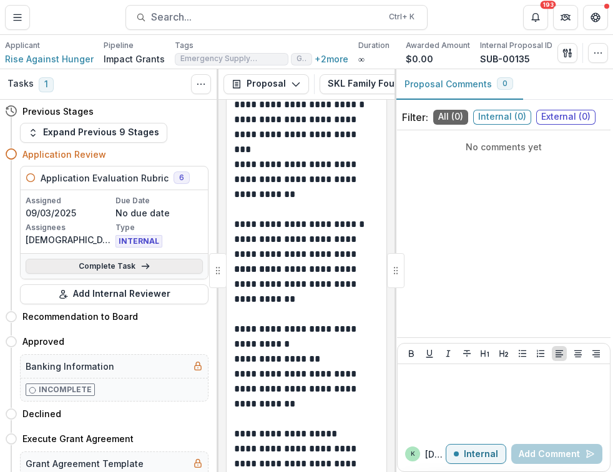
click at [86, 262] on link "Complete Task" at bounding box center [114, 266] width 177 height 15
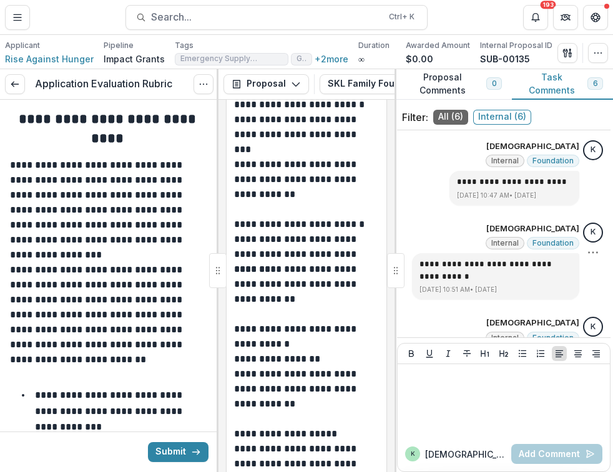
scroll to position [357, 0]
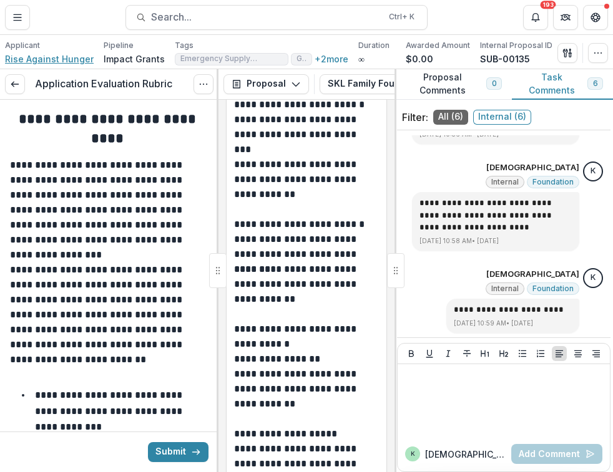
click at [64, 60] on span "Rise Against Hunger" at bounding box center [49, 58] width 89 height 13
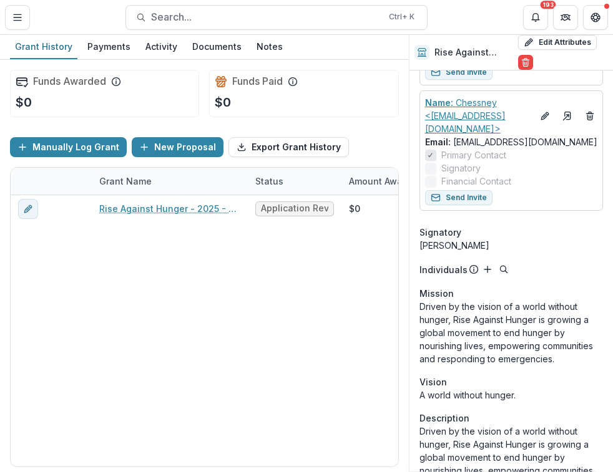
scroll to position [559, 0]
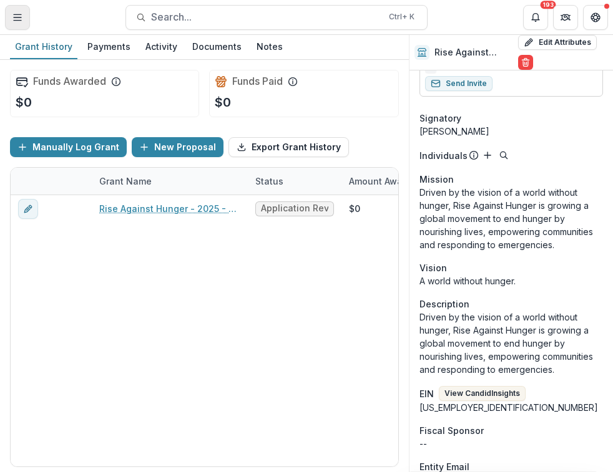
click at [12, 18] on button "Toggle Menu" at bounding box center [17, 17] width 25 height 25
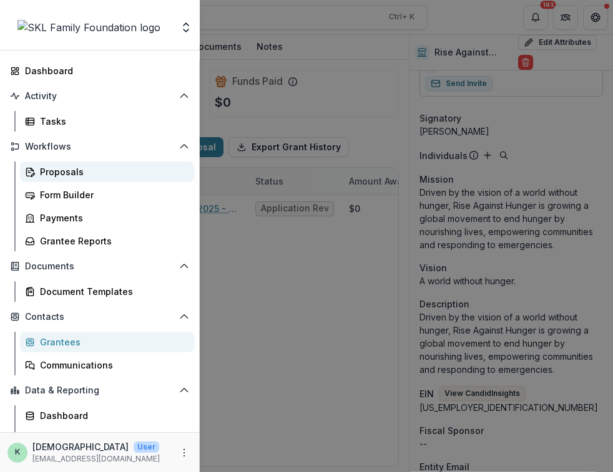
click at [49, 169] on div "Proposals" at bounding box center [112, 171] width 144 height 13
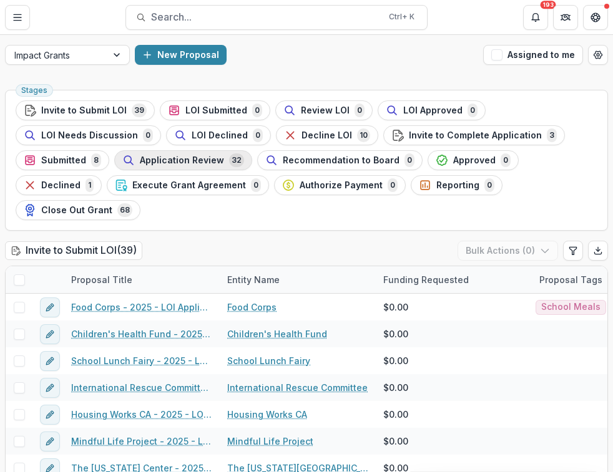
click at [184, 157] on span "Application Review" at bounding box center [182, 160] width 84 height 11
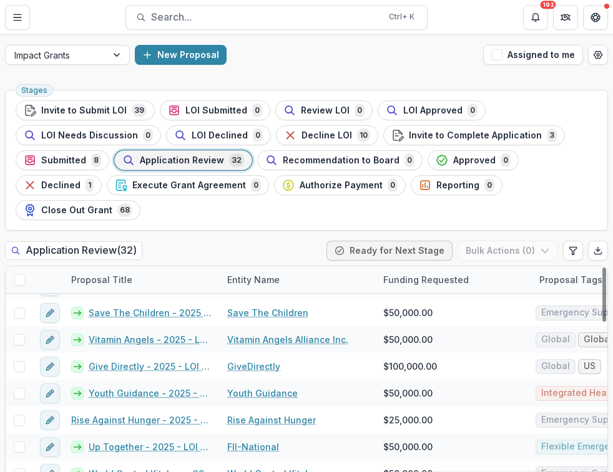
scroll to position [428, 0]
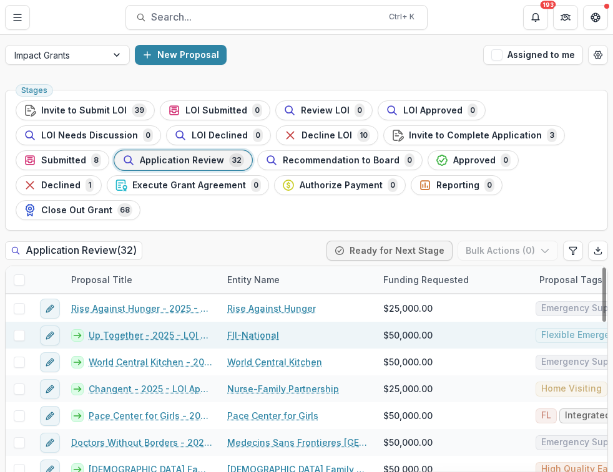
click at [176, 329] on link "Up Together - 2025 - LOI Application" at bounding box center [151, 335] width 124 height 13
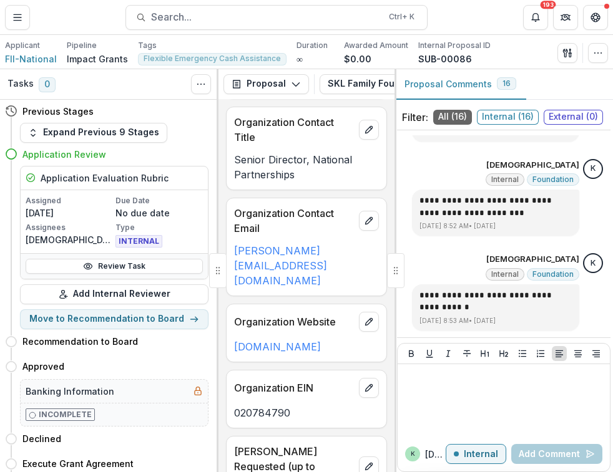
scroll to position [35, 0]
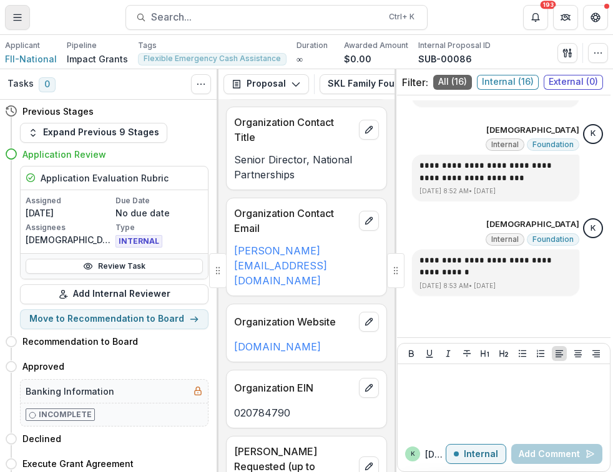
click at [17, 17] on icon "Toggle Menu" at bounding box center [17, 17] width 10 height 10
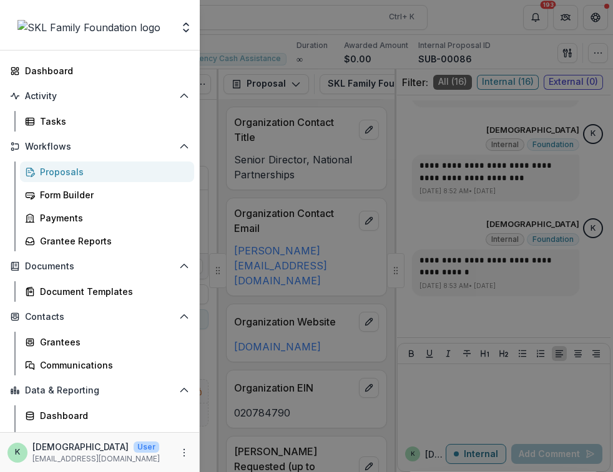
click at [62, 170] on div "Proposals" at bounding box center [112, 171] width 144 height 13
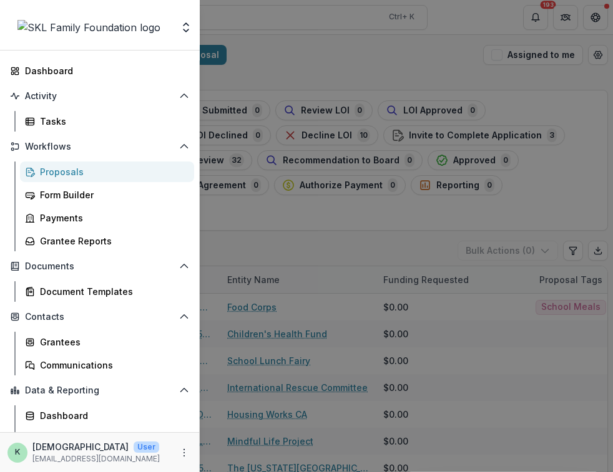
click at [415, 229] on div "Foundations SKL Family Foundation Nonprofits kristen non profit Team Settings A…" at bounding box center [306, 236] width 613 height 472
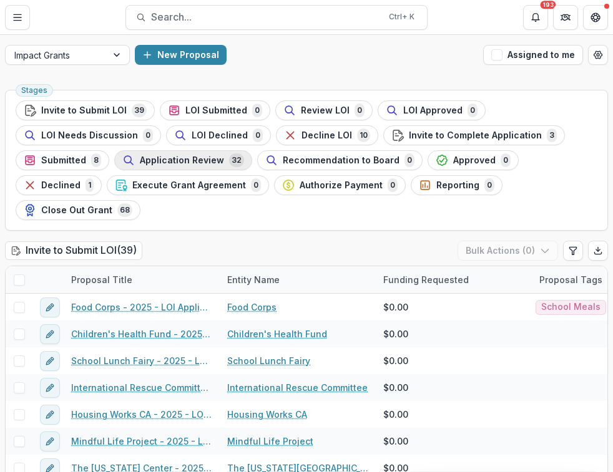
click at [201, 159] on span "Application Review" at bounding box center [182, 160] width 84 height 11
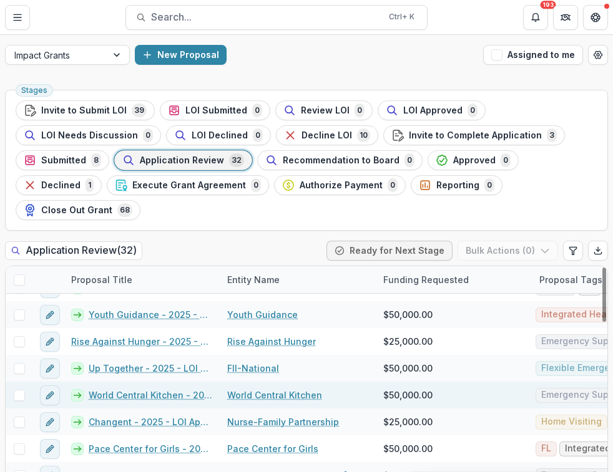
scroll to position [397, 0]
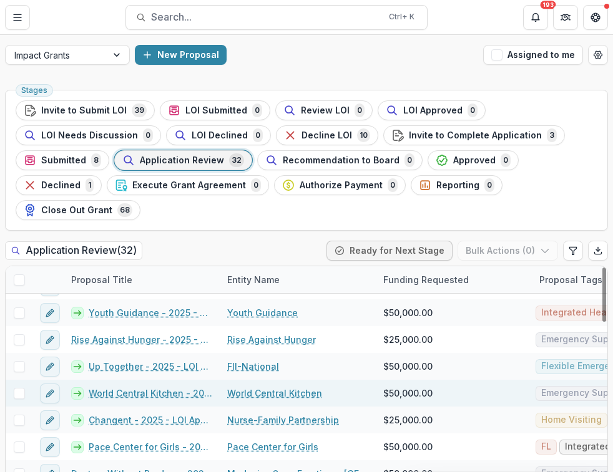
click at [111, 387] on link "World Central Kitchen - 2025 - LOI Application" at bounding box center [151, 393] width 124 height 13
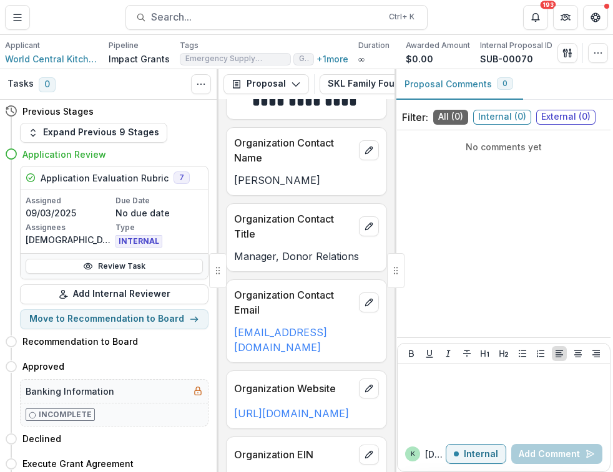
scroll to position [357, 0]
click at [14, 22] on button "Toggle Menu" at bounding box center [17, 17] width 25 height 25
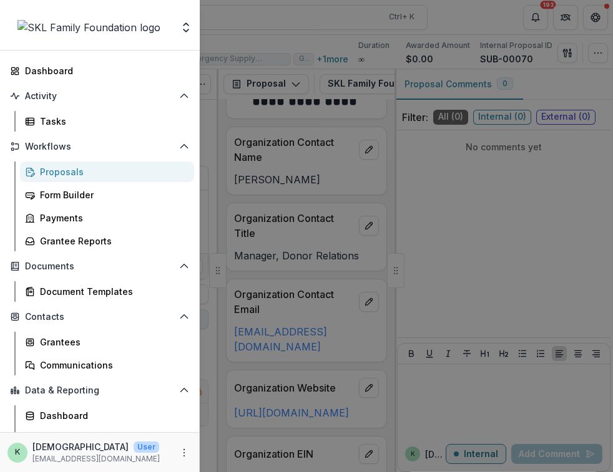
click at [66, 172] on div "Proposals" at bounding box center [112, 171] width 144 height 13
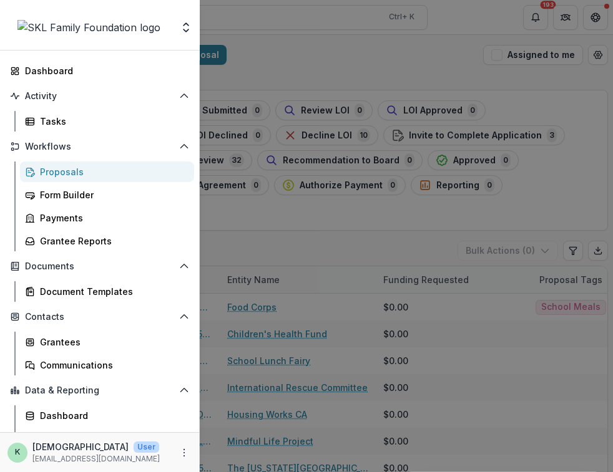
click at [416, 58] on div "Foundations SKL Family Foundation Nonprofits kristen non profit Team Settings A…" at bounding box center [306, 236] width 613 height 472
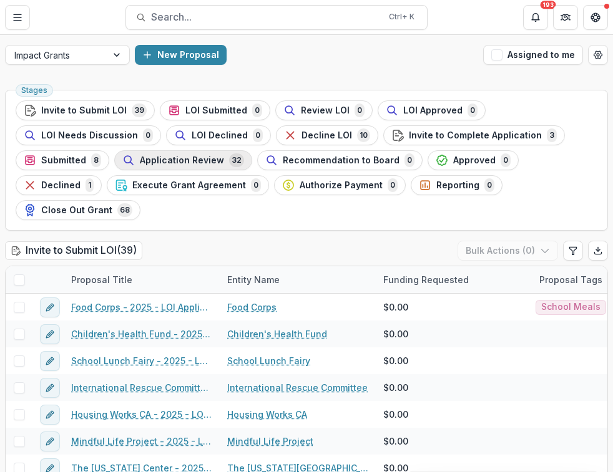
click at [179, 155] on span "Application Review" at bounding box center [182, 160] width 84 height 11
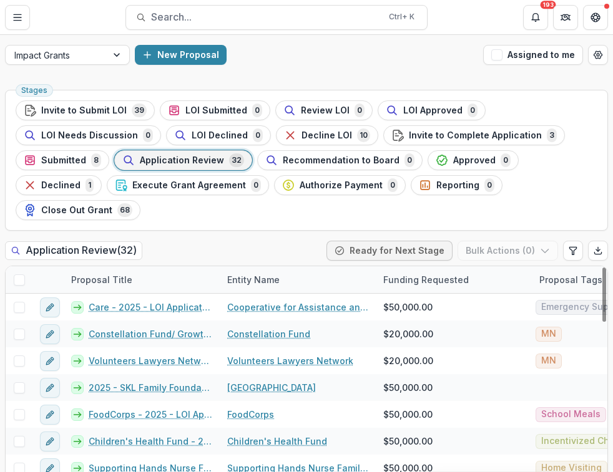
click at [166, 159] on span "Application Review" at bounding box center [182, 160] width 84 height 11
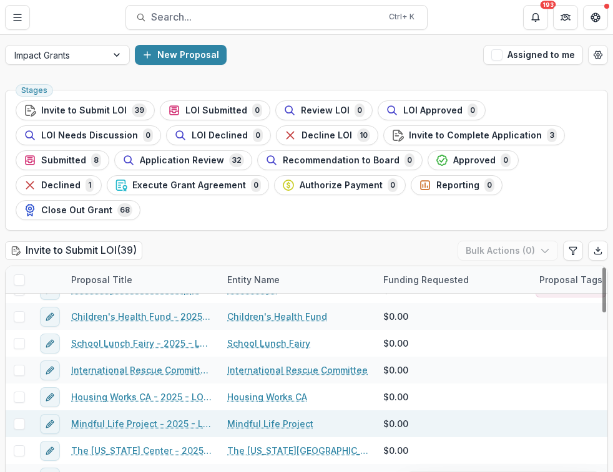
scroll to position [16, 0]
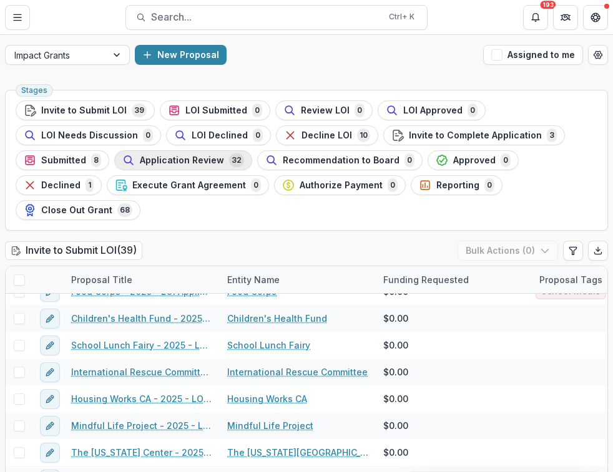
click at [165, 157] on span "Application Review" at bounding box center [182, 160] width 84 height 11
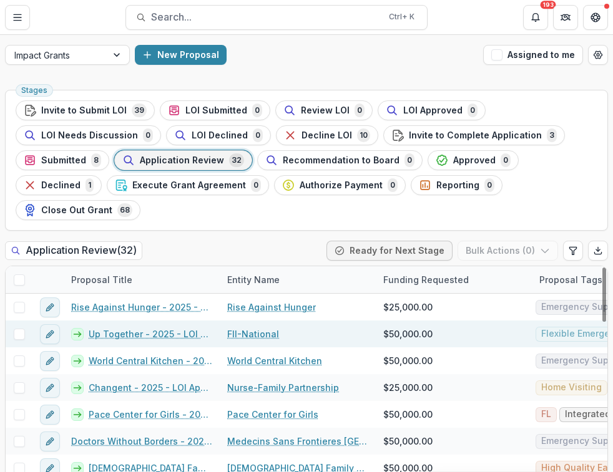
scroll to position [456, 0]
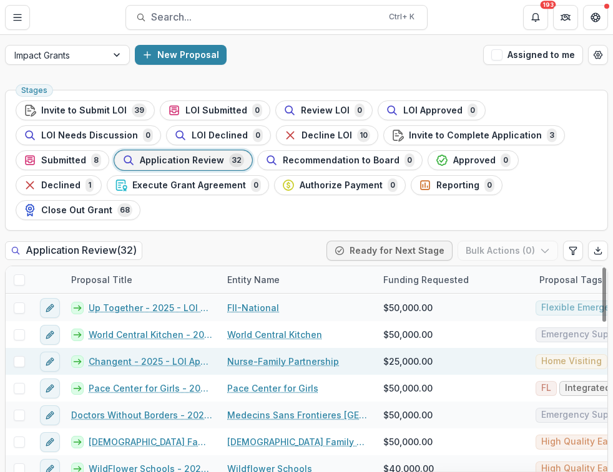
click at [139, 355] on link "Changent - 2025 - LOI Application" at bounding box center [151, 361] width 124 height 13
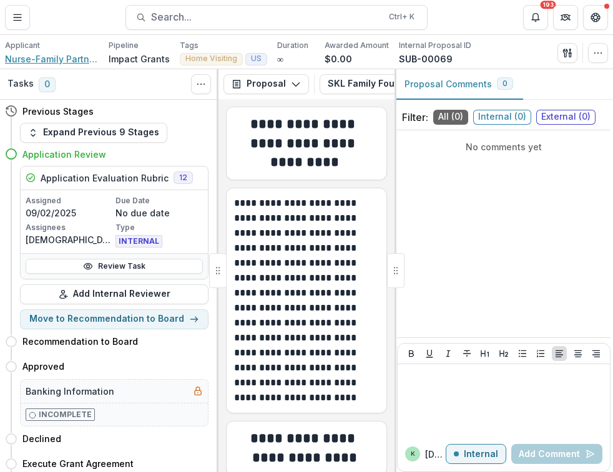
click at [30, 58] on span "Nurse-Family Partnership" at bounding box center [52, 58] width 94 height 13
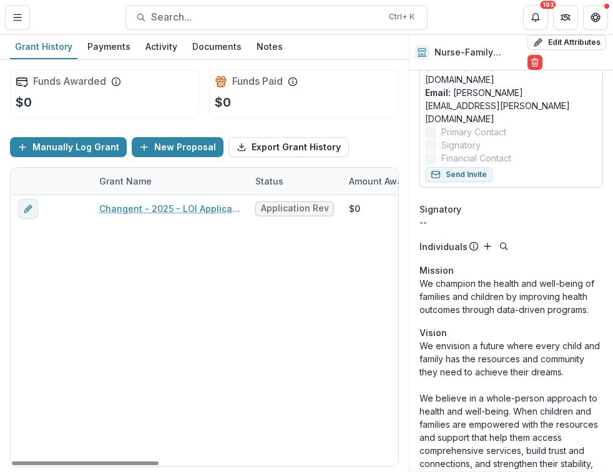
scroll to position [307, 0]
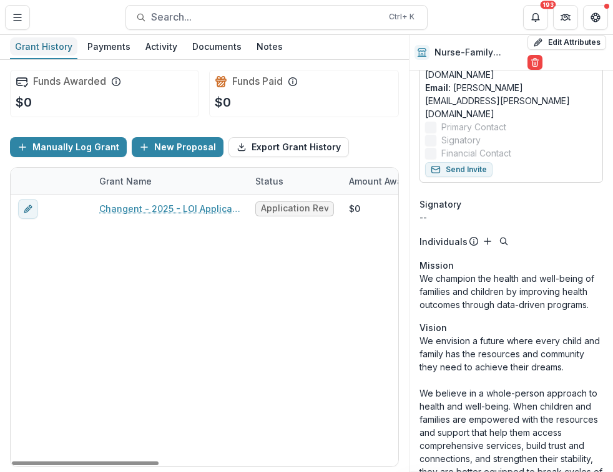
click at [40, 52] on div "Grant History" at bounding box center [43, 46] width 67 height 18
click at [23, 12] on button "Toggle Menu" at bounding box center [17, 17] width 25 height 25
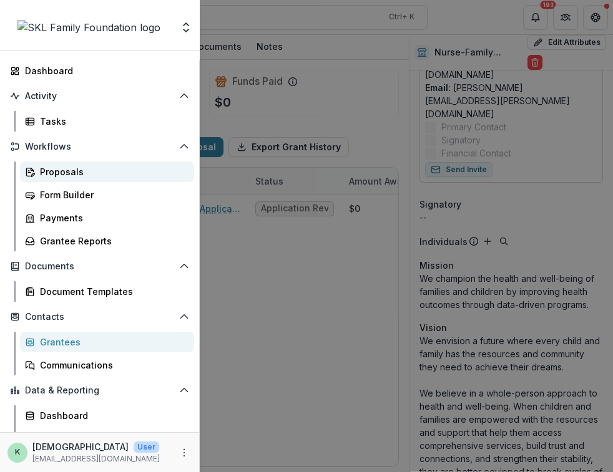
click at [54, 169] on div "Proposals" at bounding box center [112, 171] width 144 height 13
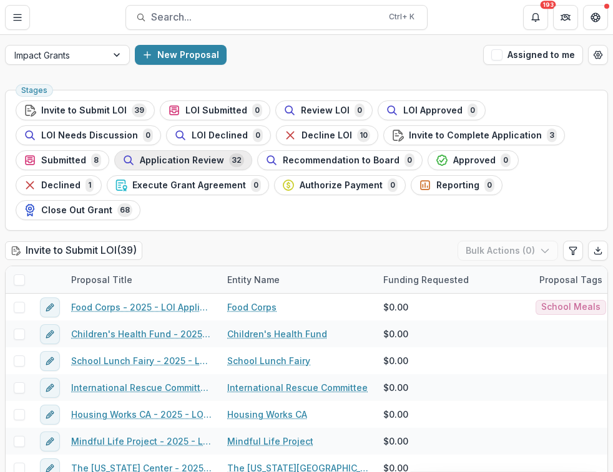
click at [195, 161] on span "Application Review" at bounding box center [182, 160] width 84 height 11
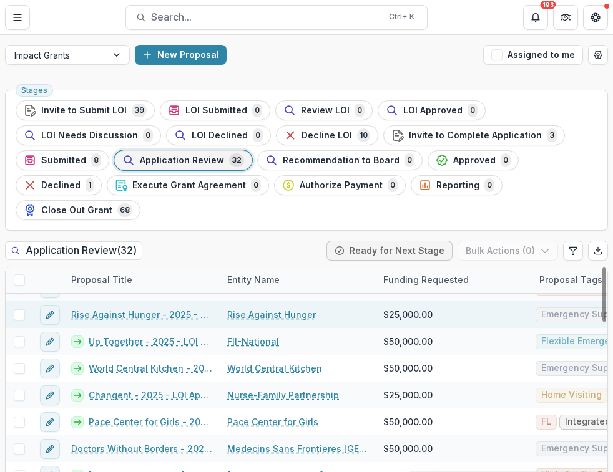
scroll to position [448, 0]
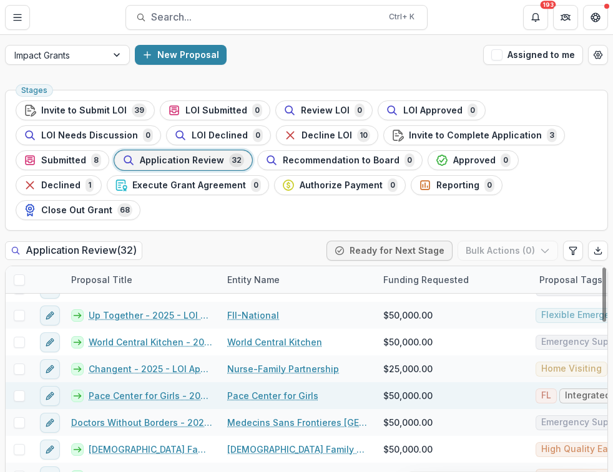
click at [152, 389] on link "Pace Center for Girls - 2025 - LOI Application" at bounding box center [151, 395] width 124 height 13
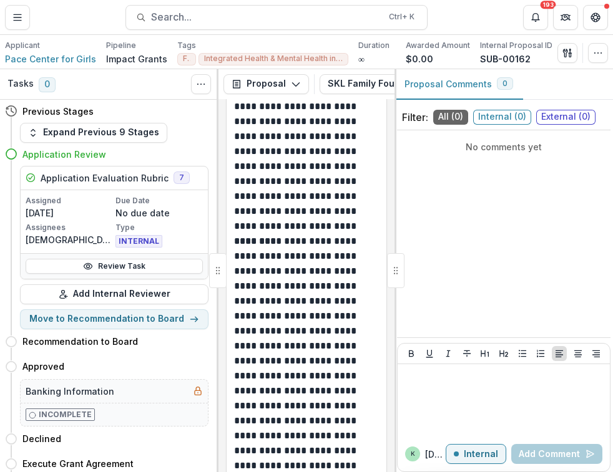
scroll to position [1273, 0]
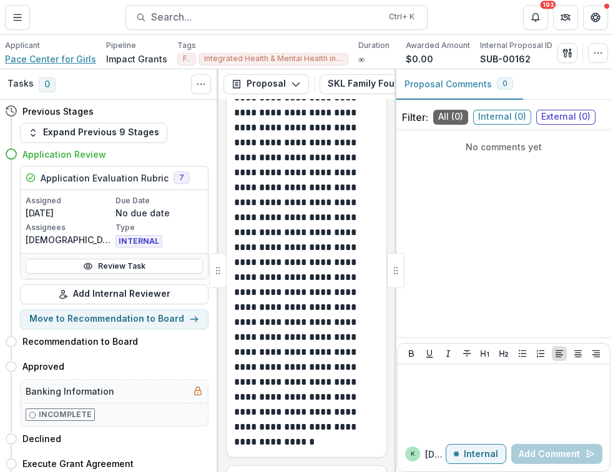
click at [32, 62] on span "Pace Center for Girls" at bounding box center [50, 58] width 91 height 13
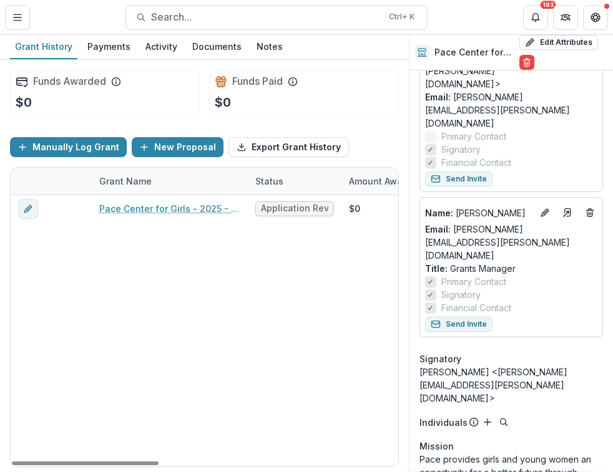
scroll to position [179, 0]
click at [16, 24] on button "Toggle Menu" at bounding box center [17, 17] width 25 height 25
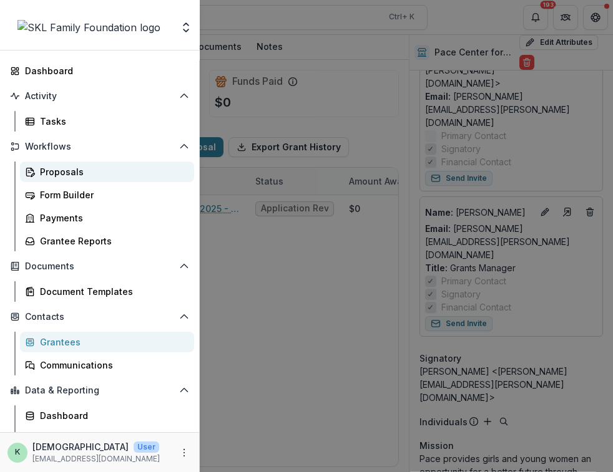
click at [72, 169] on div "Proposals" at bounding box center [112, 171] width 144 height 13
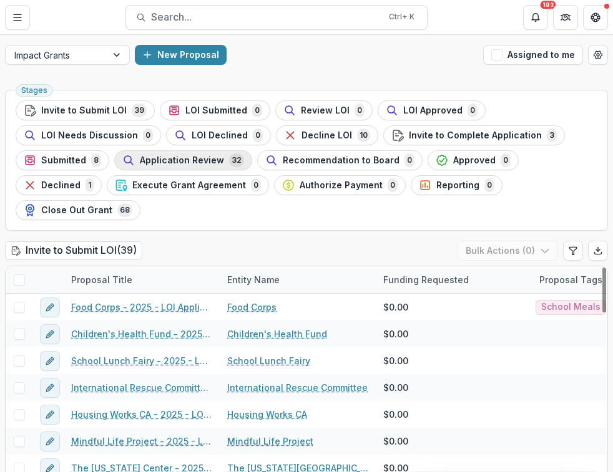
click at [188, 160] on span "Application Review" at bounding box center [182, 160] width 84 height 11
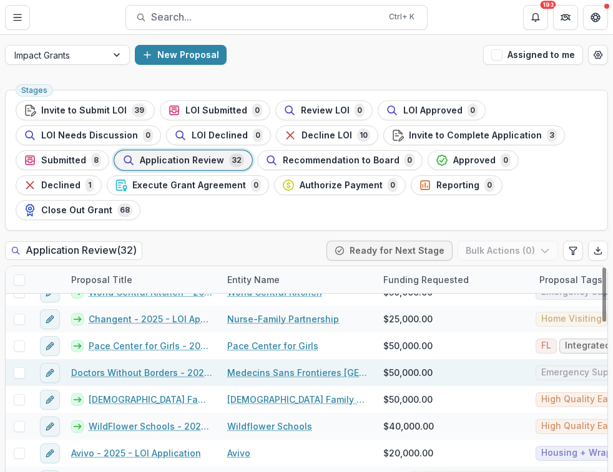
scroll to position [499, 0]
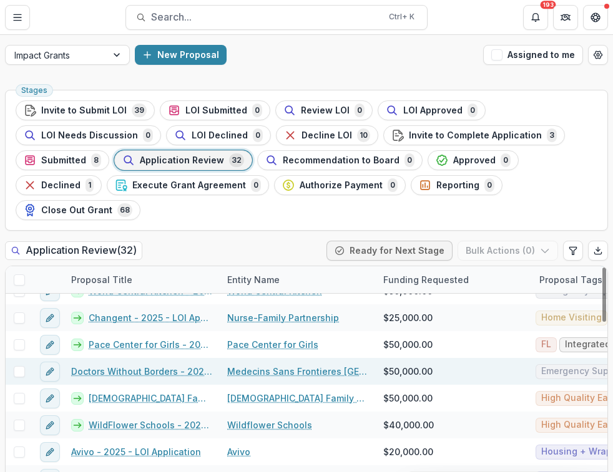
click at [165, 365] on link "Doctors Without Borders - 2025 - LOI Application" at bounding box center [141, 371] width 141 height 13
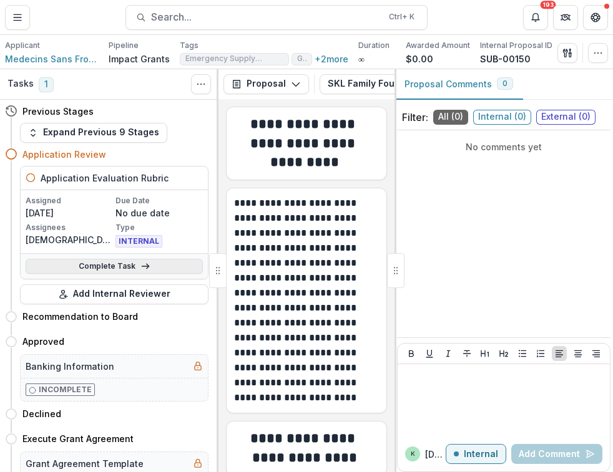
click at [110, 269] on link "Complete Task" at bounding box center [114, 266] width 177 height 15
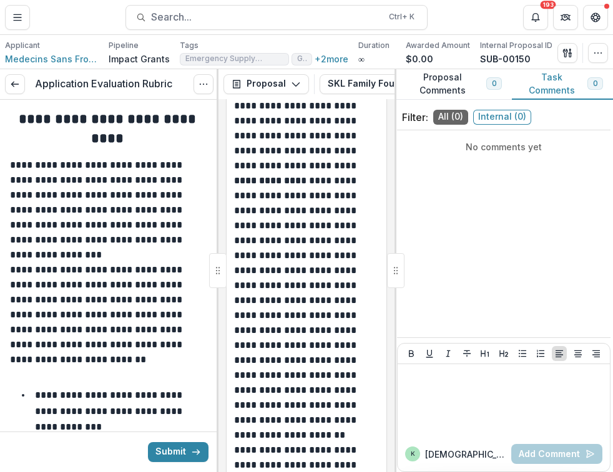
scroll to position [3291, 0]
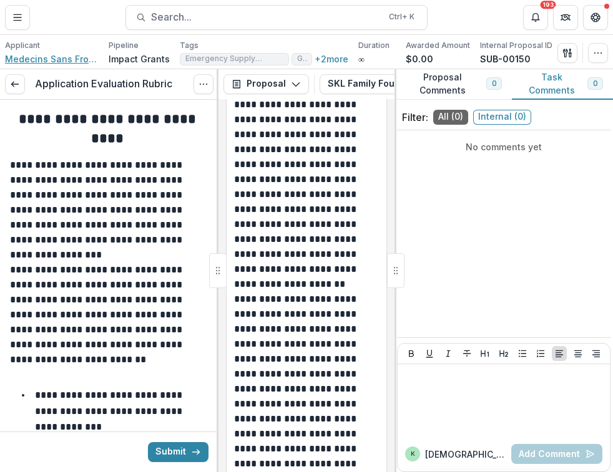
click at [43, 52] on div "Applicant Medecins Sans Frontieres USA" at bounding box center [52, 53] width 94 height 26
click at [42, 59] on span "Medecins Sans Frontieres USA" at bounding box center [52, 58] width 94 height 13
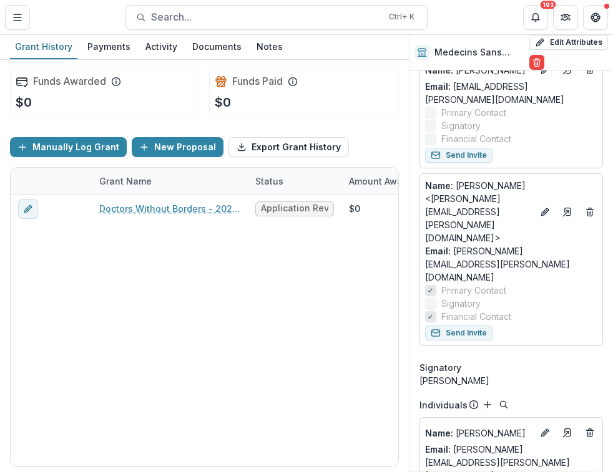
scroll to position [406, 0]
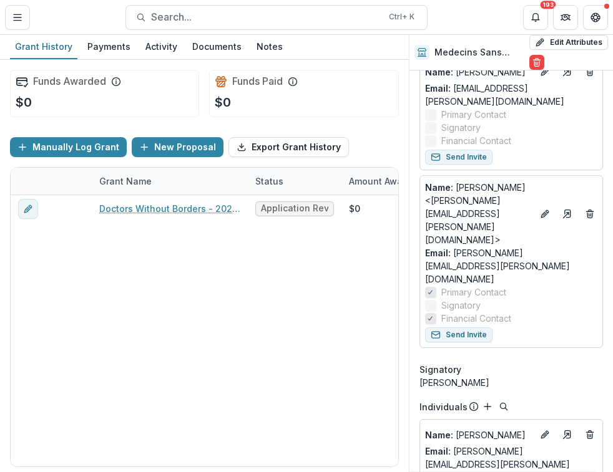
click at [403, 344] on div "Funds Awarded $0 Funds Paid $0 Manually Log Grant New Proposal Export Grant His…" at bounding box center [204, 266] width 409 height 413
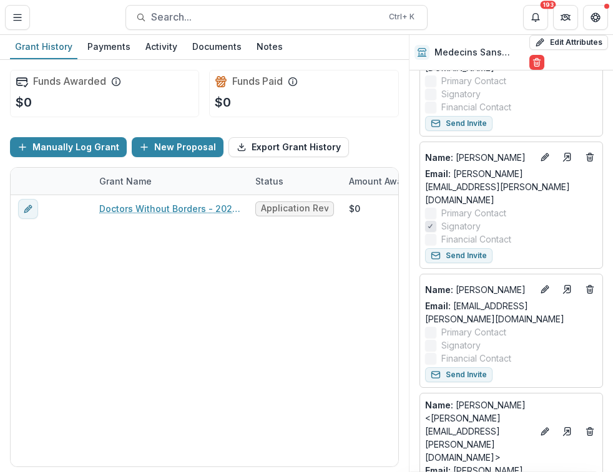
scroll to position [190, 0]
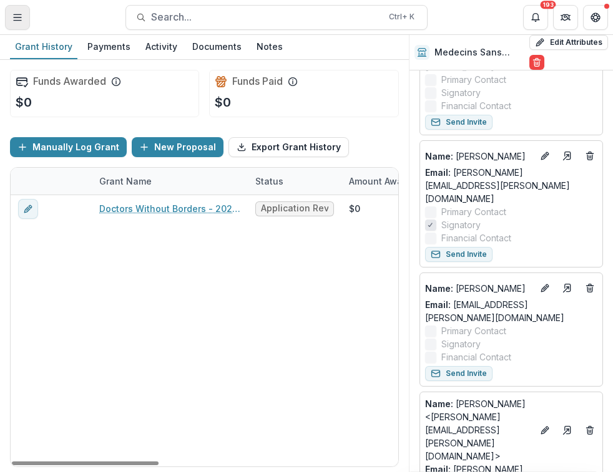
click at [22, 11] on button "Toggle Menu" at bounding box center [17, 17] width 25 height 25
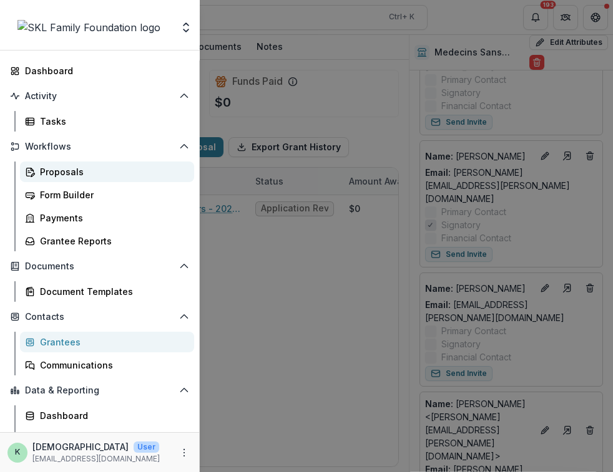
click at [64, 170] on div "Proposals" at bounding box center [112, 171] width 144 height 13
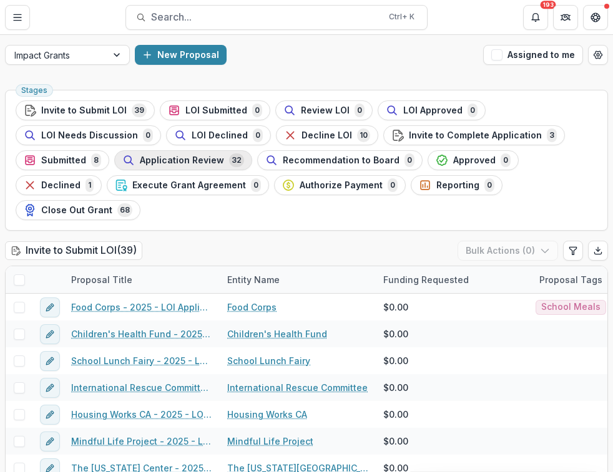
click at [178, 159] on span "Application Review" at bounding box center [182, 160] width 84 height 11
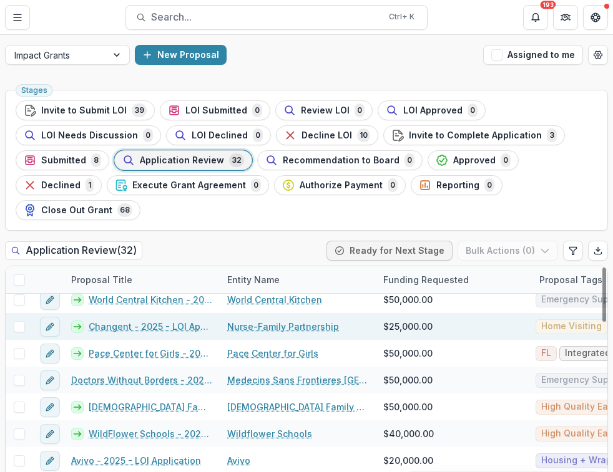
scroll to position [491, 0]
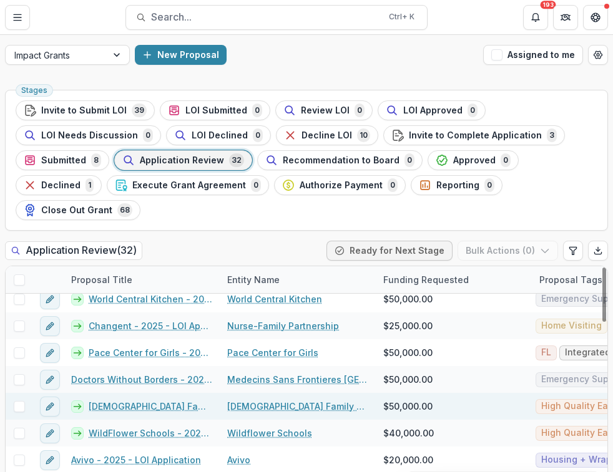
click at [164, 400] on link "Jewish Family Center Service of Minneapolis - 2025 - LOI Application" at bounding box center [151, 406] width 124 height 13
